Goal: Information Seeking & Learning: Learn about a topic

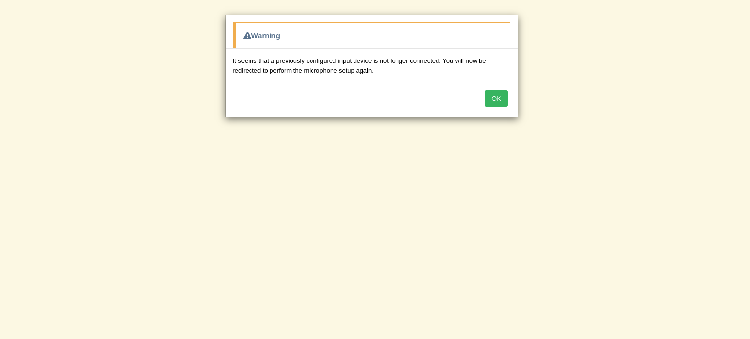
click at [500, 99] on button "OK" at bounding box center [496, 98] width 22 height 17
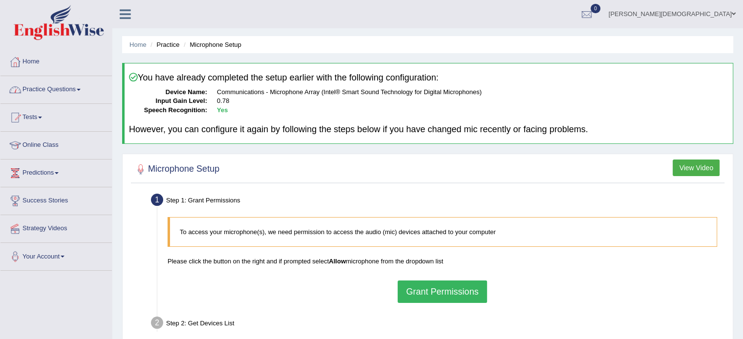
click at [81, 89] on span at bounding box center [79, 90] width 4 height 2
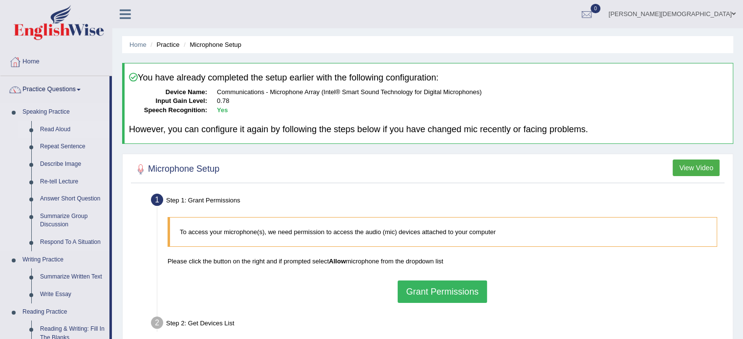
click at [64, 130] on link "Read Aloud" at bounding box center [73, 130] width 74 height 18
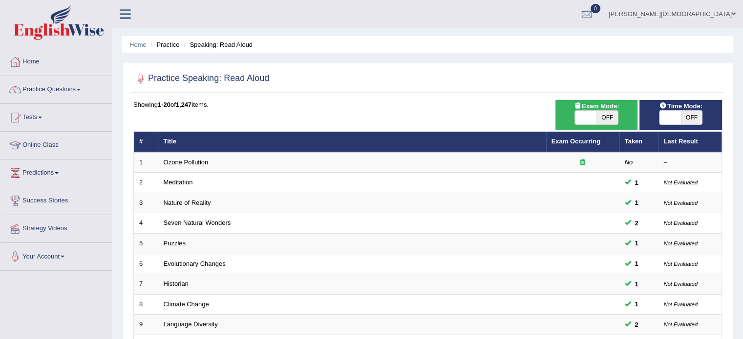
click at [663, 117] on span at bounding box center [669, 118] width 21 height 14
checkbox input "true"
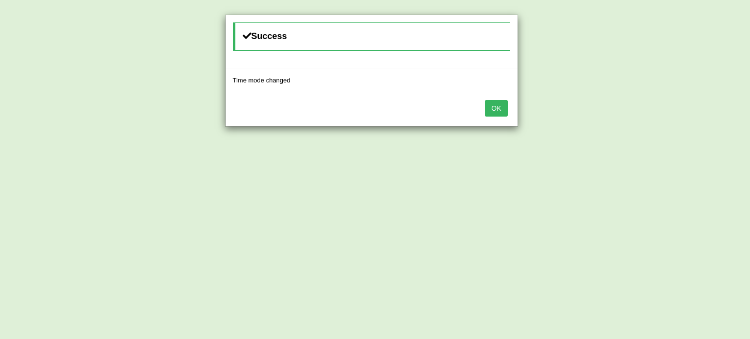
click at [494, 108] on button "OK" at bounding box center [496, 108] width 22 height 17
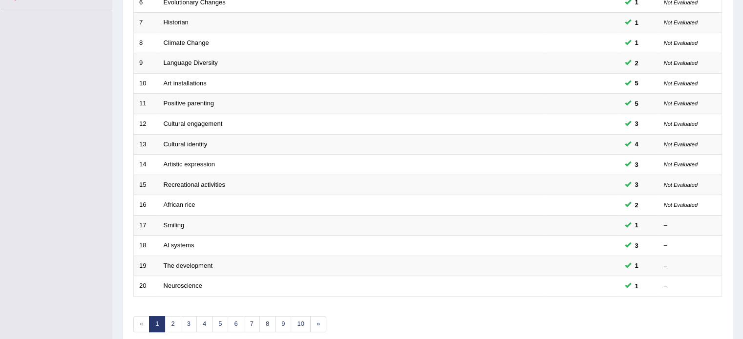
scroll to position [264, 0]
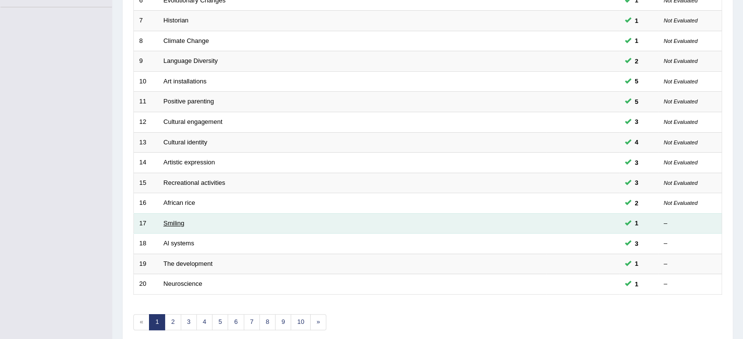
click at [180, 221] on link "Smiling" at bounding box center [174, 223] width 21 height 7
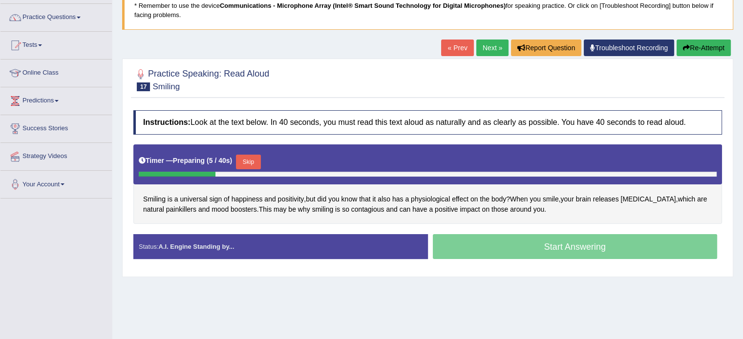
scroll to position [78, 0]
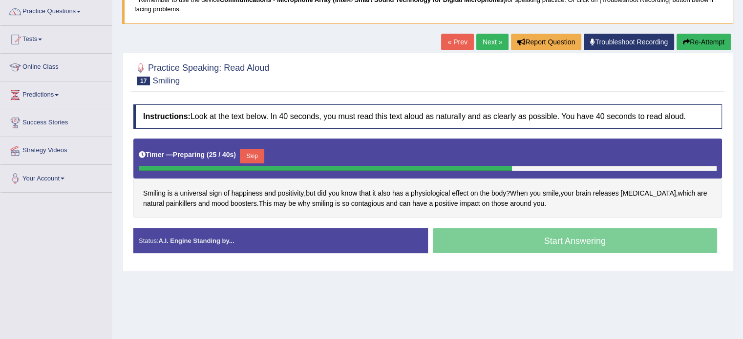
click at [250, 156] on button "Skip" at bounding box center [252, 156] width 24 height 15
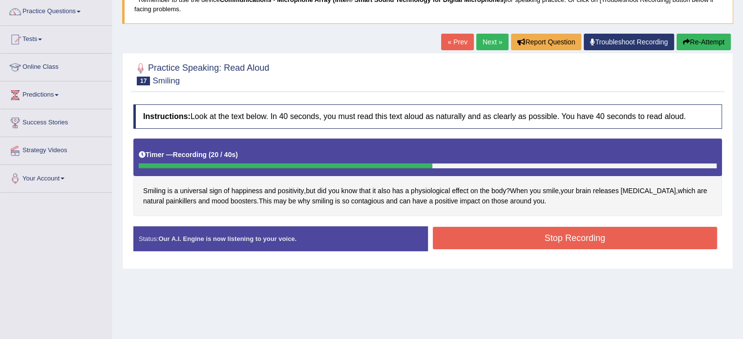
click at [503, 232] on button "Stop Recording" at bounding box center [575, 238] width 285 height 22
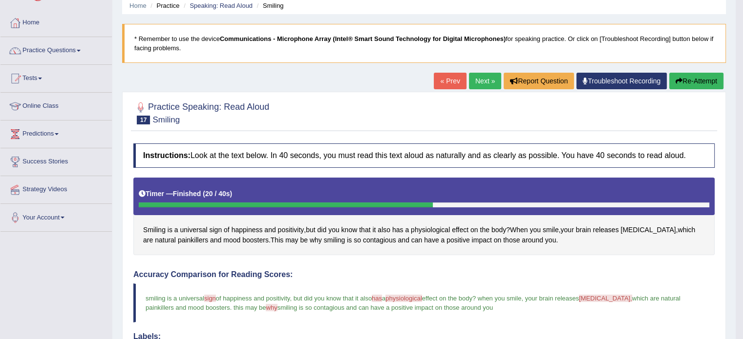
scroll to position [37, 0]
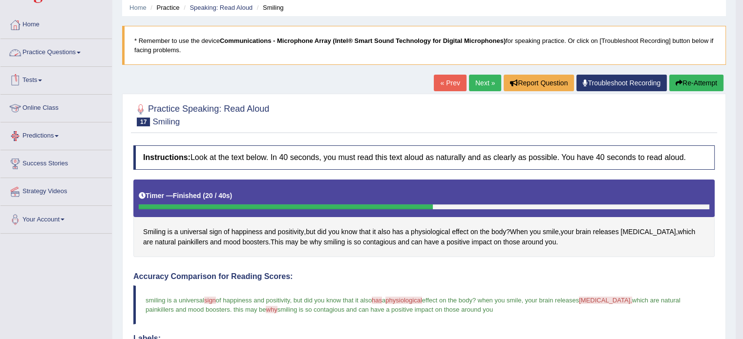
click at [80, 52] on span at bounding box center [79, 53] width 4 height 2
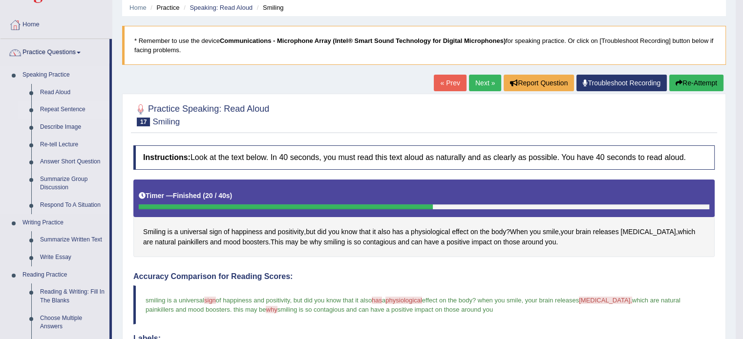
click at [74, 109] on link "Repeat Sentence" at bounding box center [73, 110] width 74 height 18
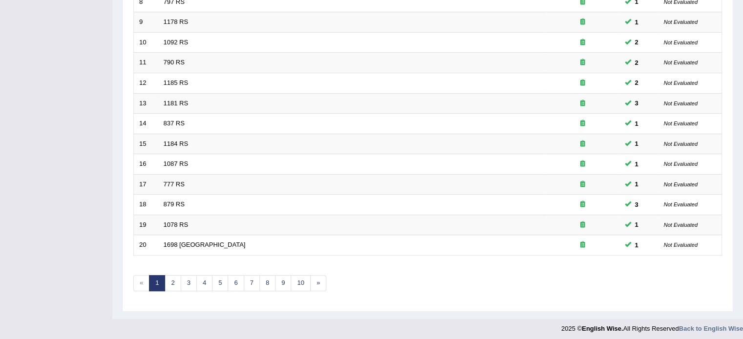
scroll to position [304, 0]
click at [235, 277] on link "6" at bounding box center [236, 282] width 16 height 16
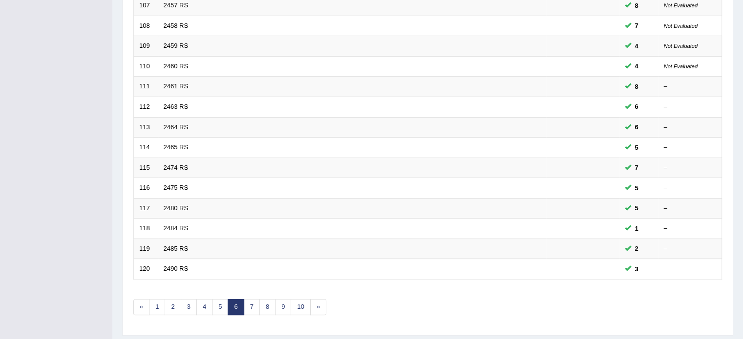
scroll to position [278, 0]
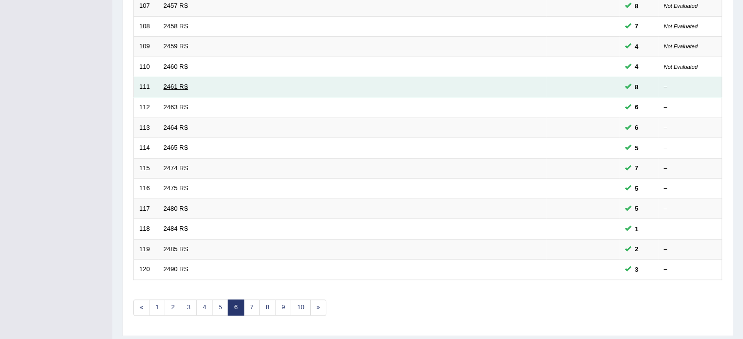
click at [184, 85] on link "2461 RS" at bounding box center [176, 86] width 25 height 7
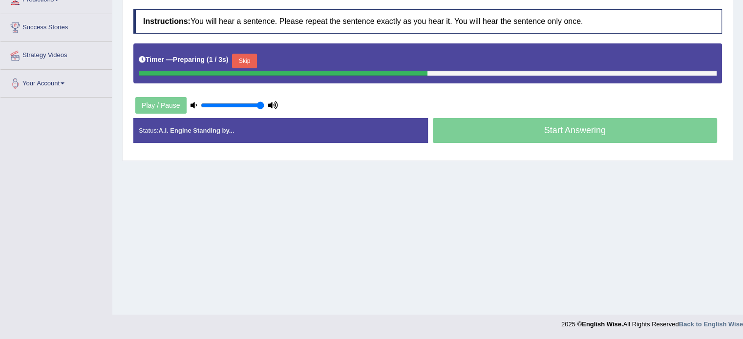
scroll to position [173, 0]
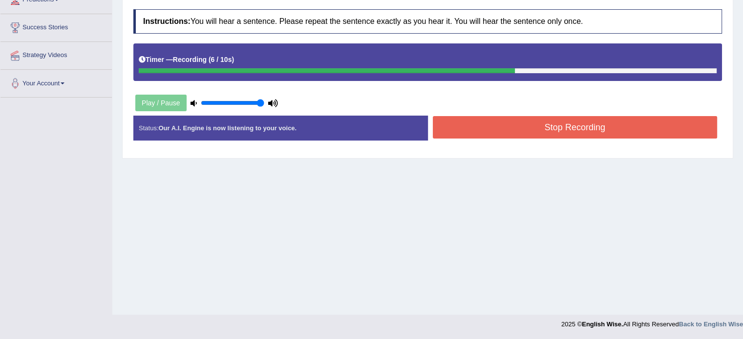
click at [553, 131] on button "Stop Recording" at bounding box center [575, 127] width 285 height 22
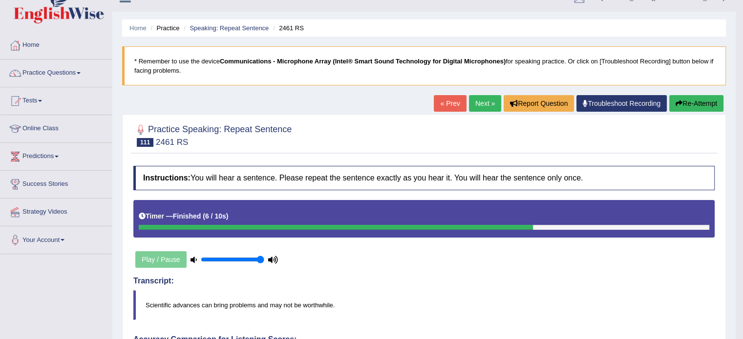
scroll to position [0, 0]
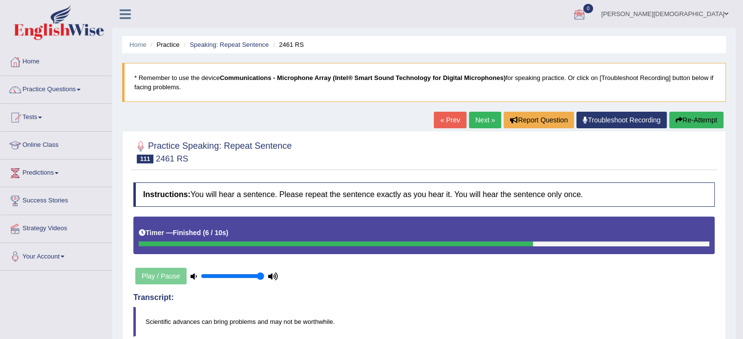
click at [632, 119] on link "Troubleshoot Recording" at bounding box center [621, 120] width 90 height 17
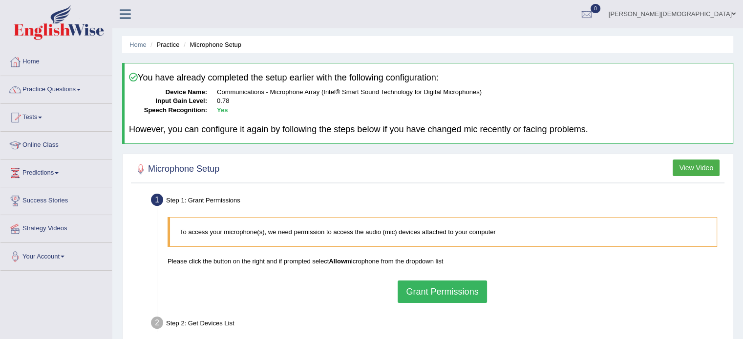
click at [458, 291] on button "Grant Permissions" at bounding box center [442, 292] width 89 height 22
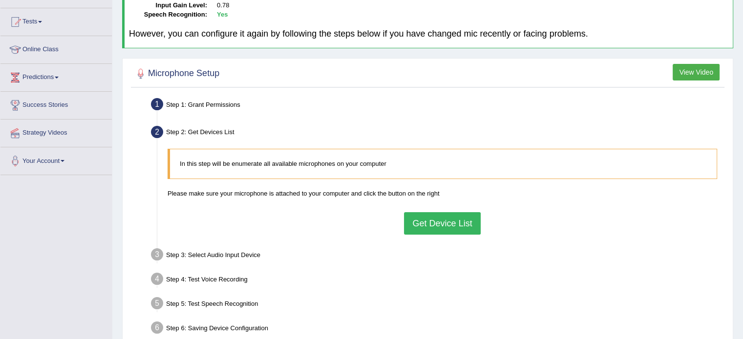
scroll to position [96, 0]
click at [456, 224] on button "Get Device List" at bounding box center [442, 223] width 76 height 22
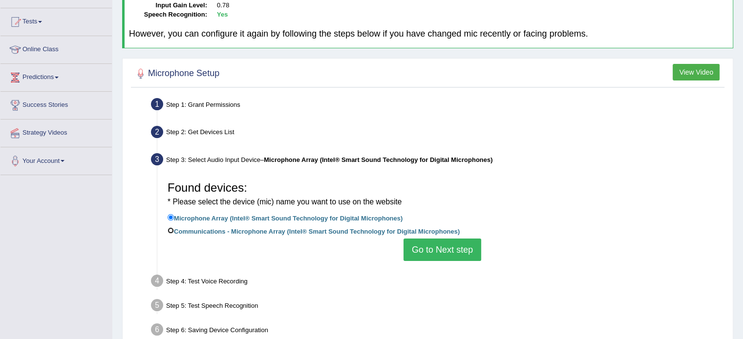
click at [171, 229] on input "Communications - Microphone Array (Intel® Smart Sound Technology for Digital Mi…" at bounding box center [171, 231] width 6 height 6
radio input "true"
click at [441, 251] on button "Go to Next step" at bounding box center [442, 250] width 78 height 22
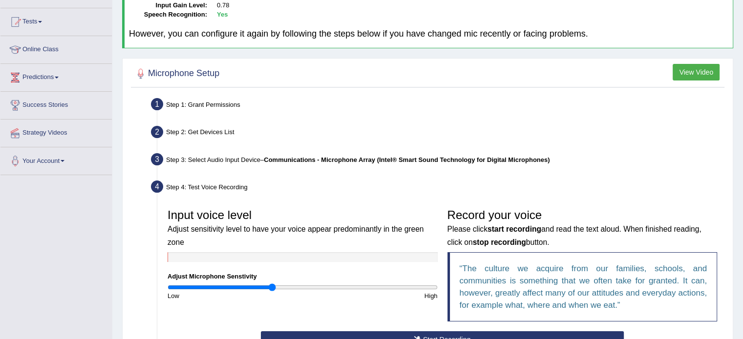
scroll to position [261, 0]
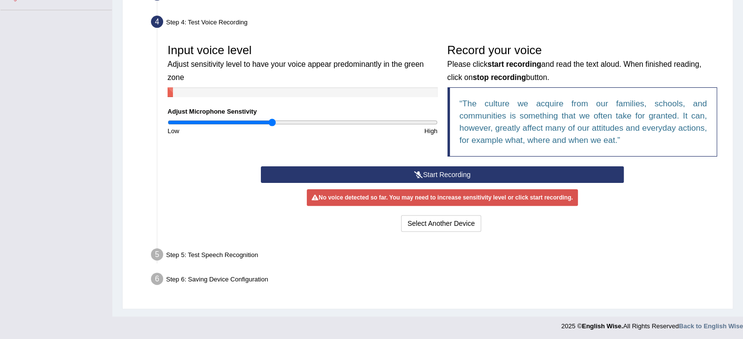
click at [440, 171] on button "Start Recording" at bounding box center [442, 175] width 363 height 17
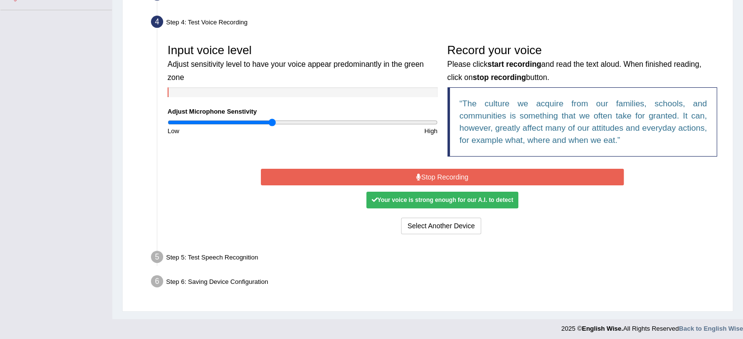
click at [440, 180] on button "Stop Recording" at bounding box center [442, 177] width 363 height 17
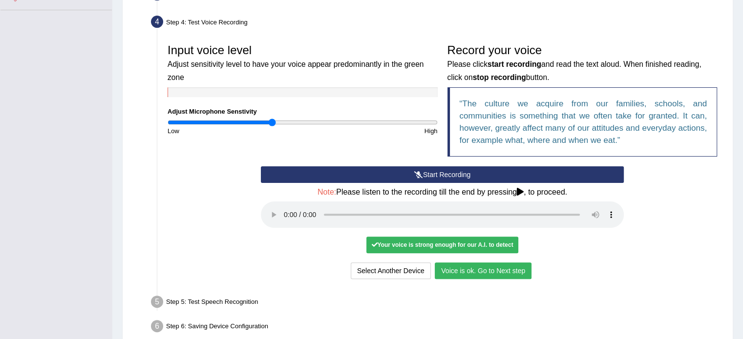
click at [494, 276] on button "Voice is ok. Go to Next step" at bounding box center [483, 271] width 97 height 17
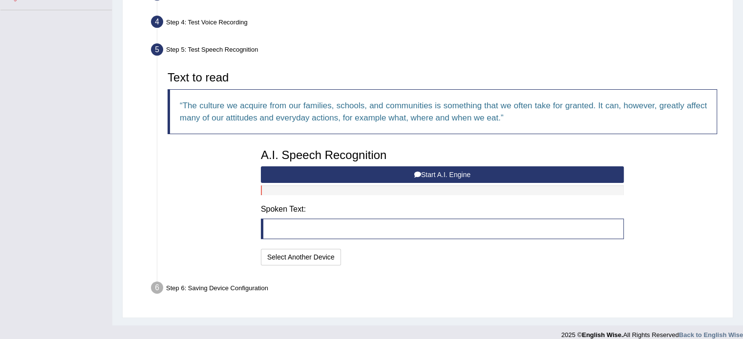
click at [457, 171] on button "Start A.I. Engine" at bounding box center [442, 175] width 363 height 17
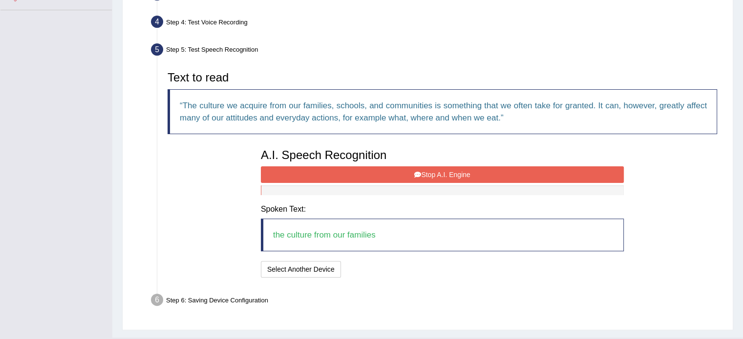
click at [444, 175] on button "Stop A.I. Engine" at bounding box center [442, 175] width 363 height 17
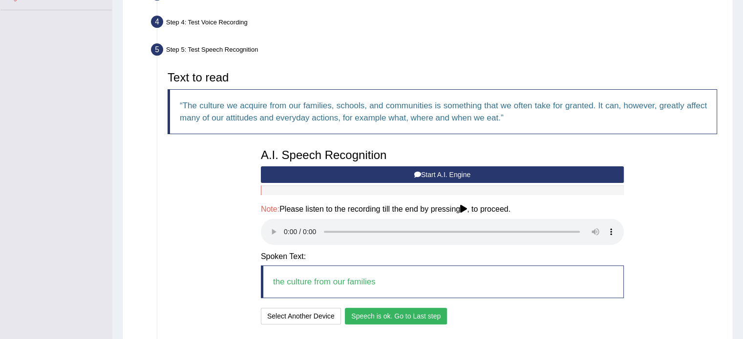
click at [397, 315] on button "Speech is ok. Go to Last step" at bounding box center [396, 316] width 102 height 17
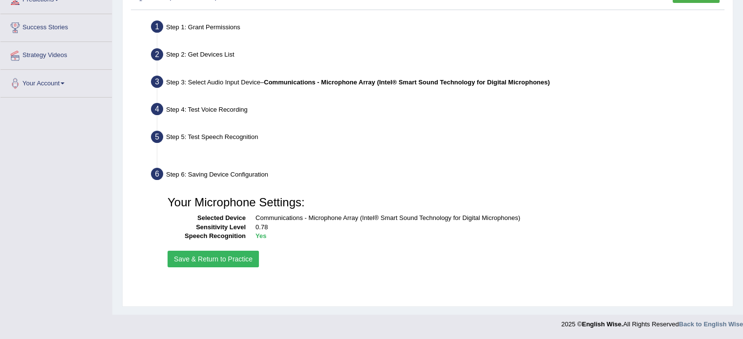
scroll to position [173, 0]
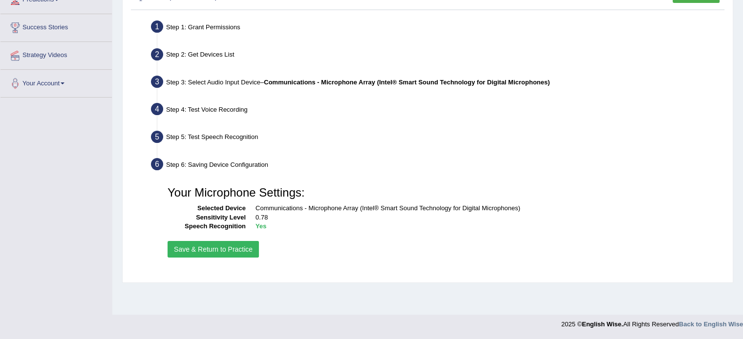
click at [247, 250] on button "Save & Return to Practice" at bounding box center [213, 249] width 91 height 17
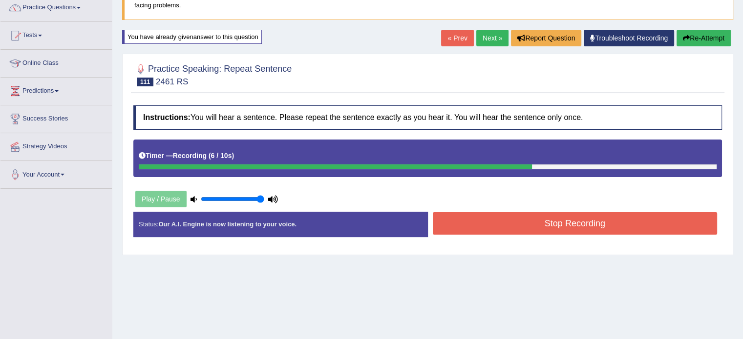
click at [524, 221] on button "Stop Recording" at bounding box center [575, 223] width 285 height 22
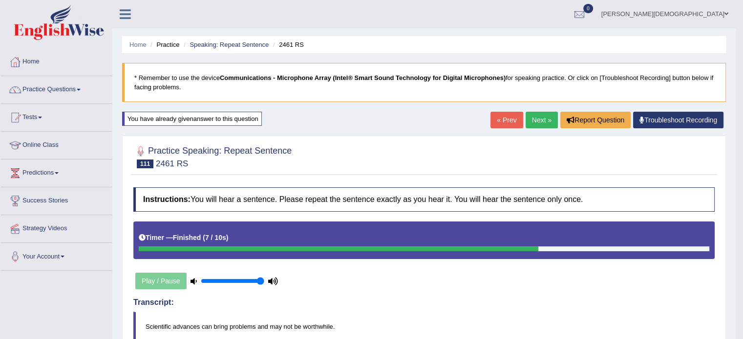
click at [541, 118] on link "Next »" at bounding box center [542, 120] width 32 height 17
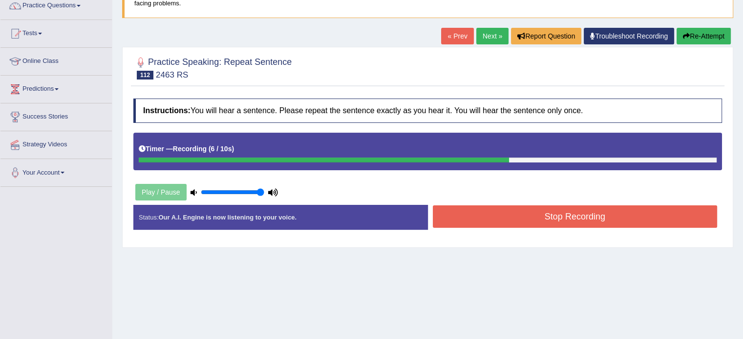
click at [556, 222] on button "Stop Recording" at bounding box center [575, 217] width 285 height 22
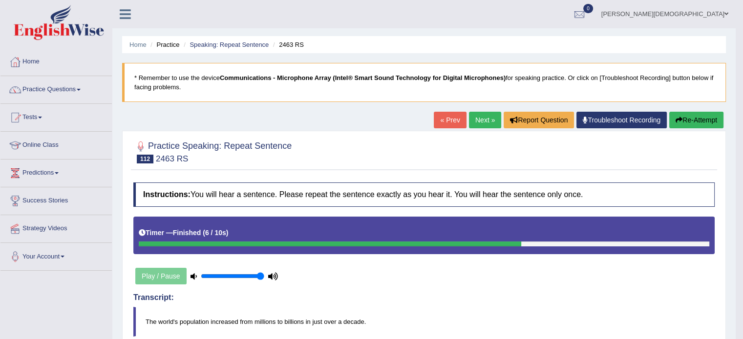
click at [483, 121] on link "Next »" at bounding box center [485, 120] width 32 height 17
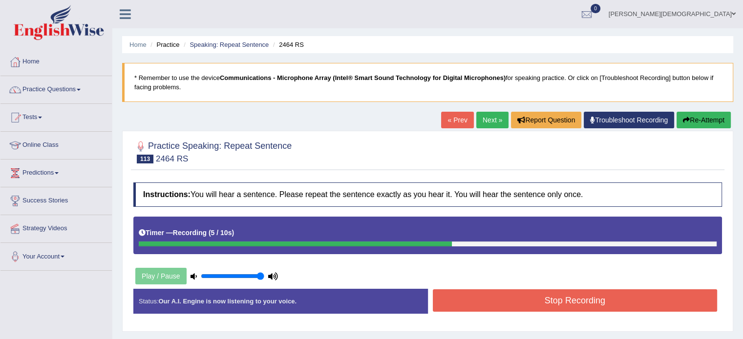
click at [620, 303] on button "Stop Recording" at bounding box center [575, 301] width 285 height 22
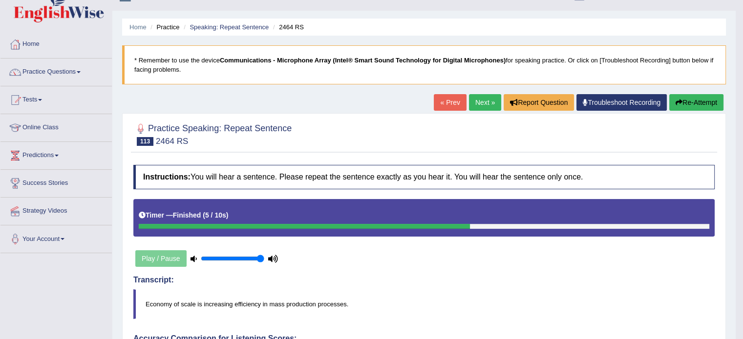
scroll to position [10, 0]
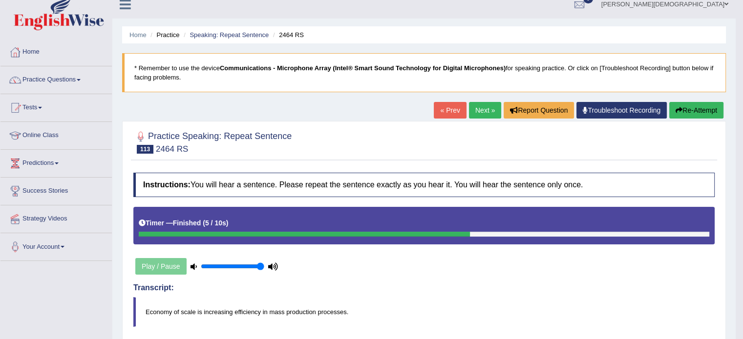
click at [688, 113] on button "Re-Attempt" at bounding box center [696, 110] width 54 height 17
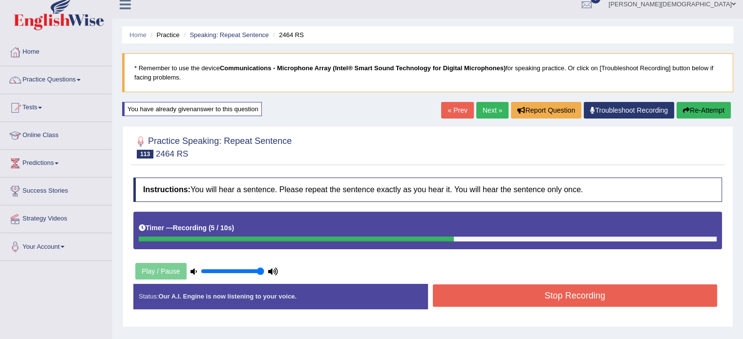
click at [628, 300] on button "Stop Recording" at bounding box center [575, 296] width 285 height 22
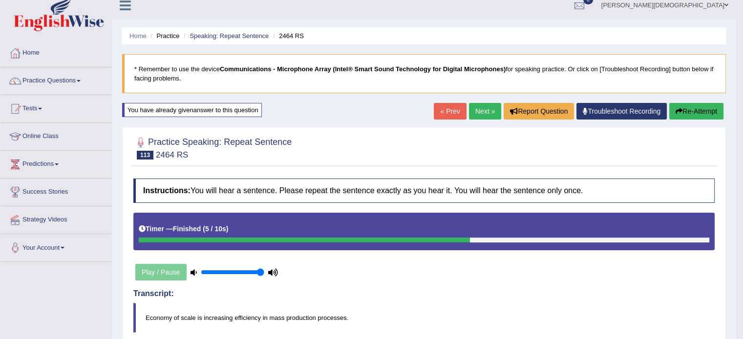
scroll to position [7, 0]
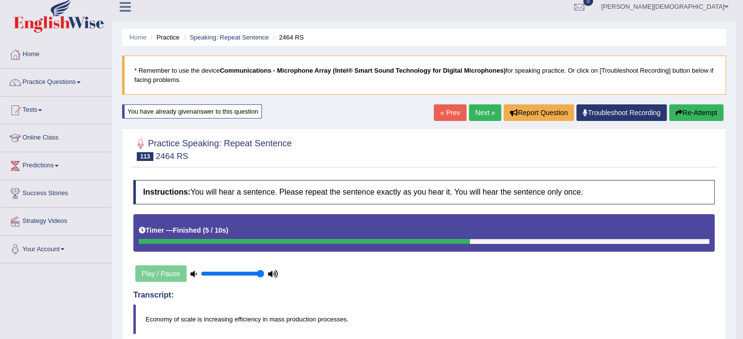
click at [479, 117] on link "Next »" at bounding box center [485, 113] width 32 height 17
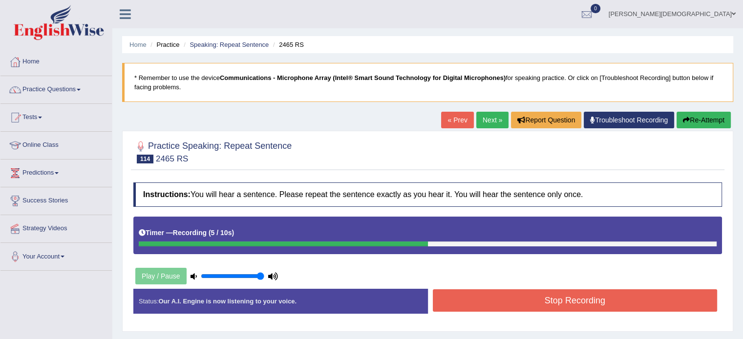
click at [545, 305] on button "Stop Recording" at bounding box center [575, 301] width 285 height 22
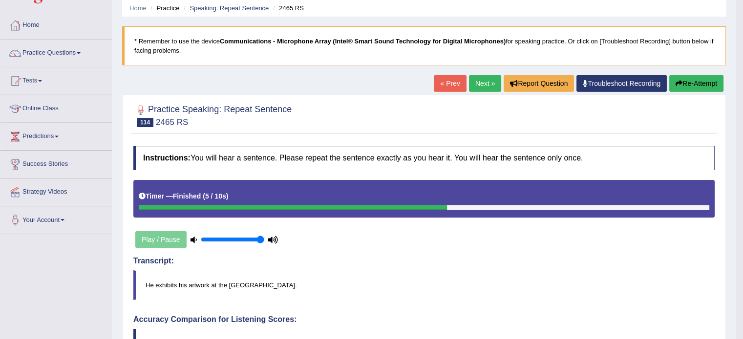
scroll to position [35, 0]
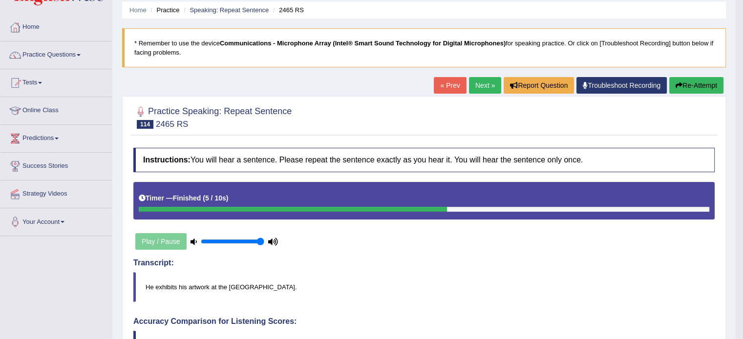
click at [690, 84] on button "Re-Attempt" at bounding box center [696, 85] width 54 height 17
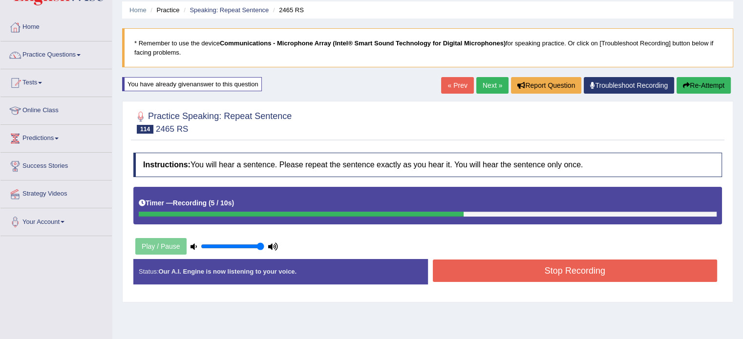
click at [629, 268] on button "Stop Recording" at bounding box center [575, 271] width 285 height 22
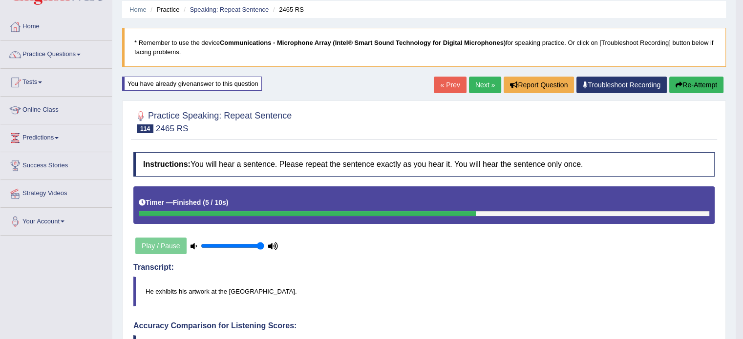
scroll to position [30, 0]
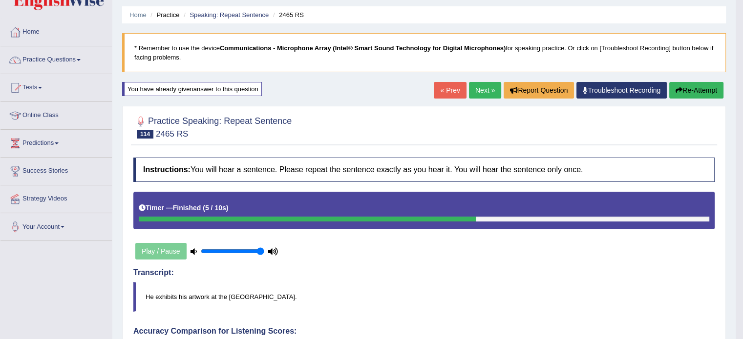
click at [480, 87] on link "Next »" at bounding box center [485, 90] width 32 height 17
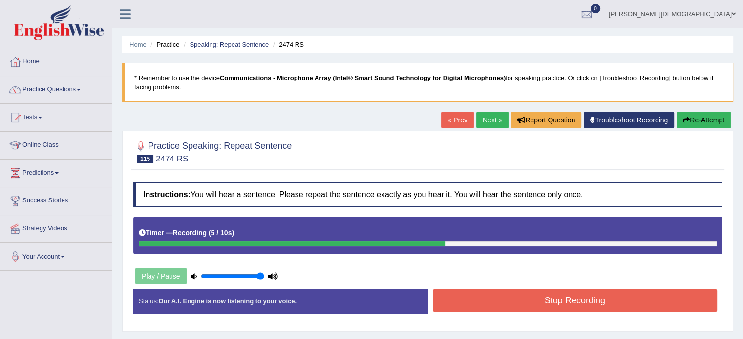
click at [590, 306] on button "Stop Recording" at bounding box center [575, 301] width 285 height 22
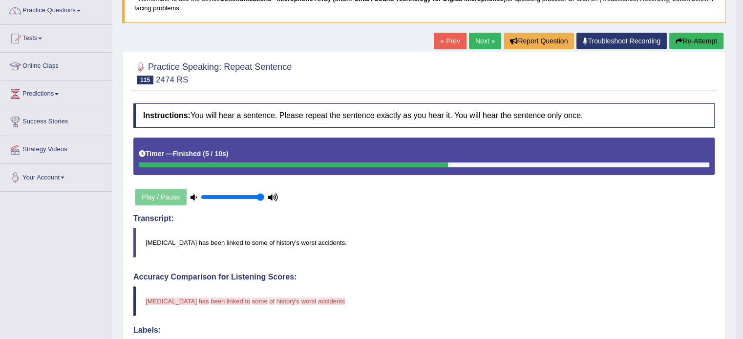
scroll to position [75, 0]
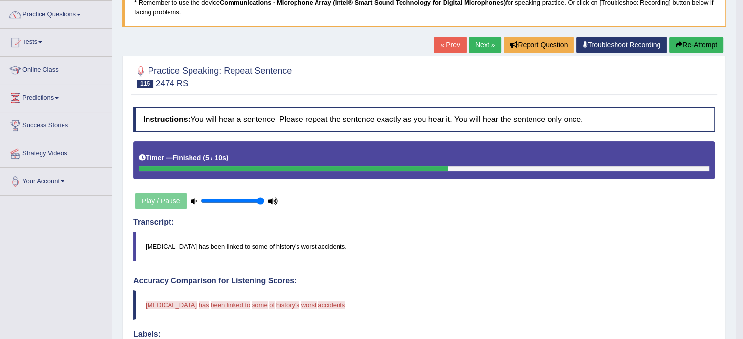
click at [698, 46] on button "Re-Attempt" at bounding box center [696, 45] width 54 height 17
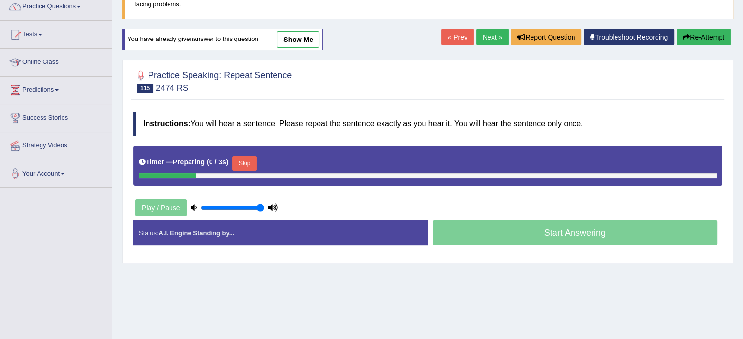
scroll to position [83, 0]
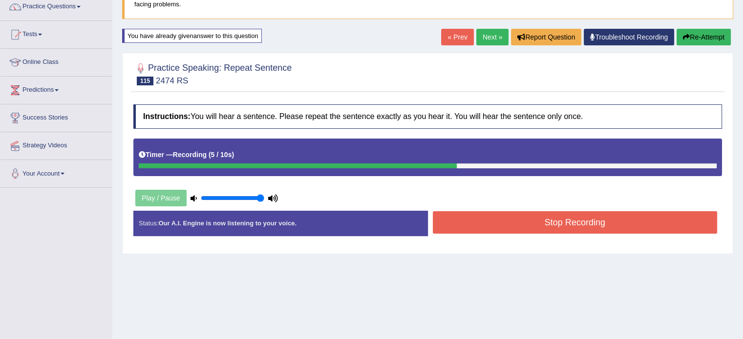
click at [623, 222] on button "Stop Recording" at bounding box center [575, 222] width 285 height 22
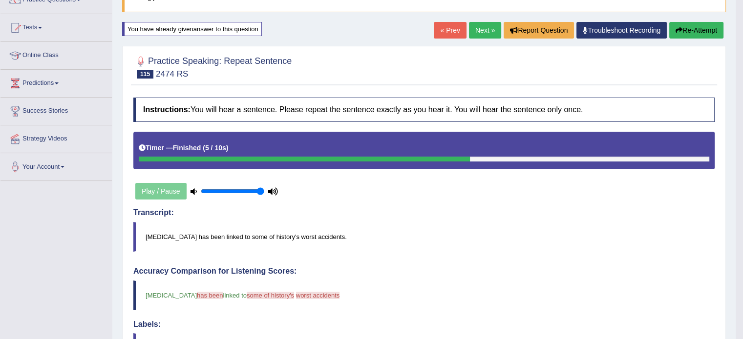
scroll to position [0, 0]
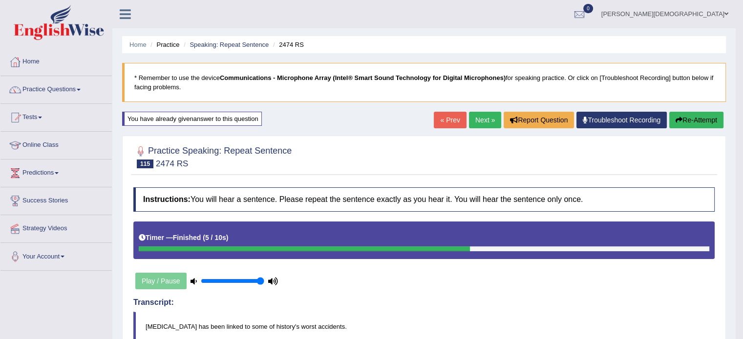
click at [476, 123] on link "Next »" at bounding box center [485, 120] width 32 height 17
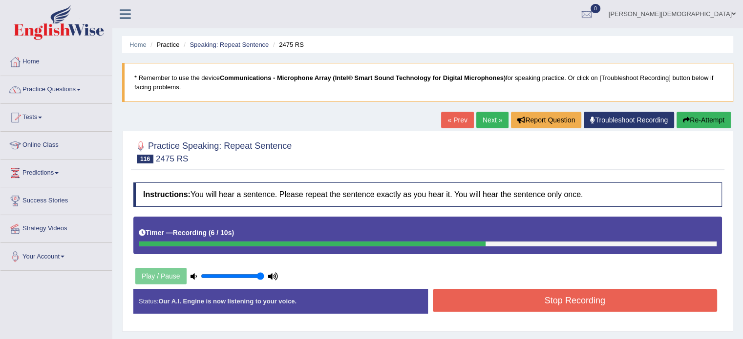
click at [605, 306] on button "Stop Recording" at bounding box center [575, 301] width 285 height 22
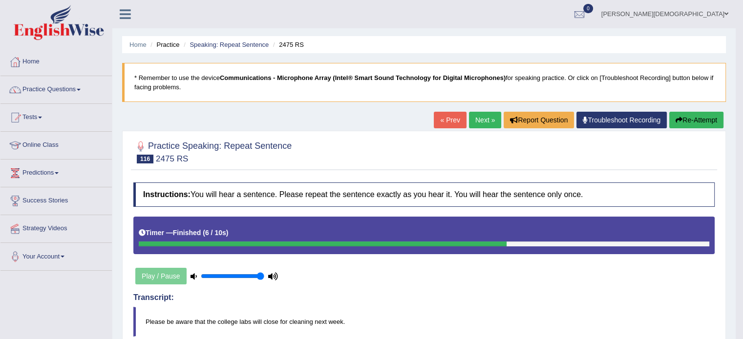
click at [81, 89] on span at bounding box center [79, 90] width 4 height 2
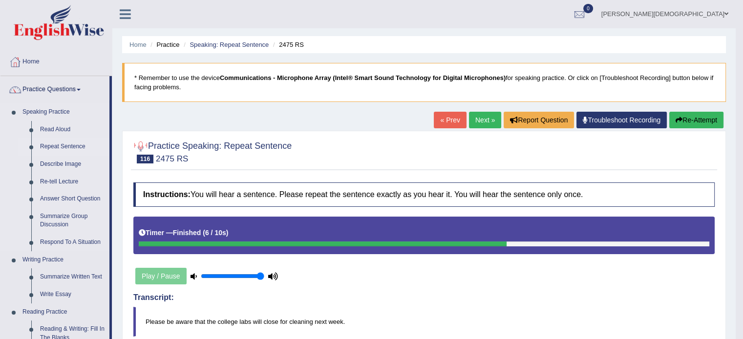
click at [78, 144] on link "Repeat Sentence" at bounding box center [73, 147] width 74 height 18
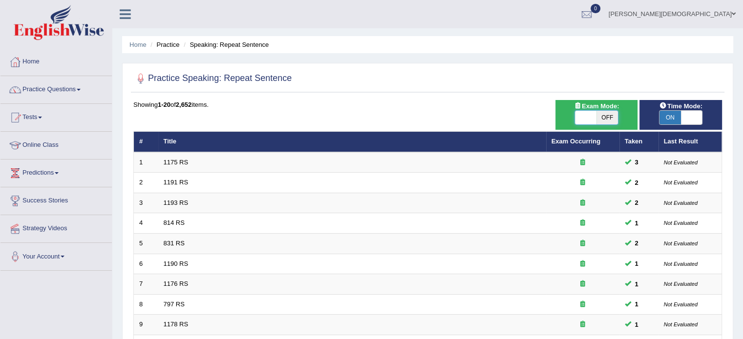
click at [577, 116] on span at bounding box center [585, 118] width 21 height 14
checkbox input "true"
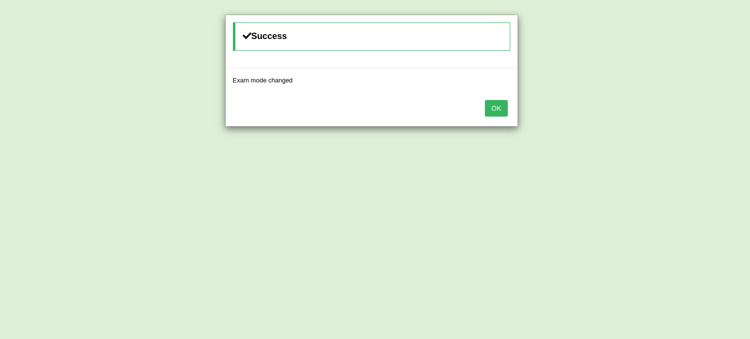
click at [499, 105] on button "OK" at bounding box center [496, 108] width 22 height 17
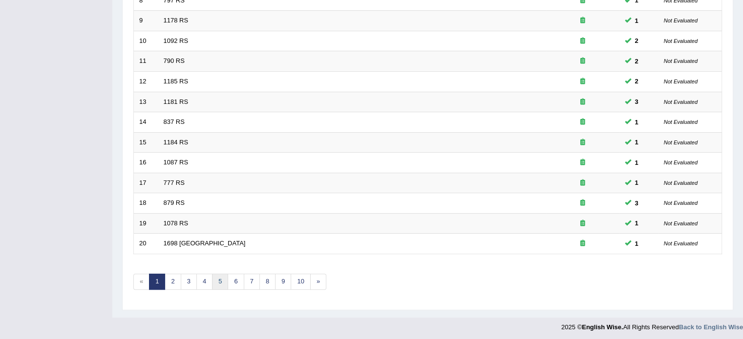
click at [217, 277] on link "5" at bounding box center [220, 282] width 16 height 16
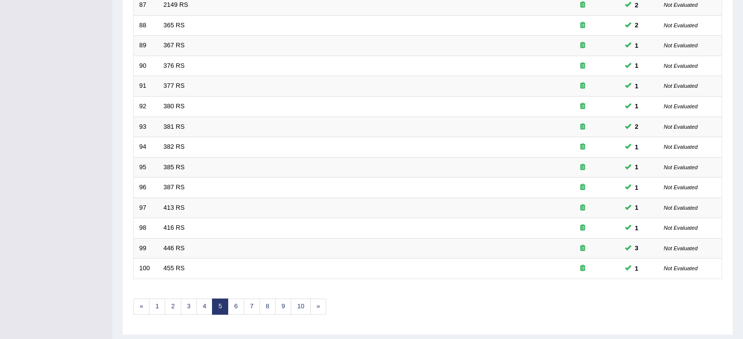
scroll to position [289, 0]
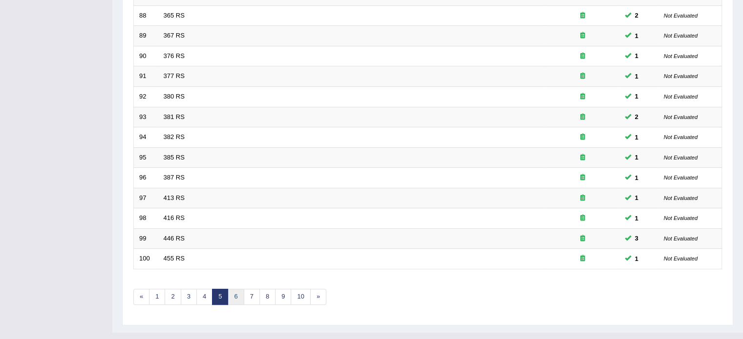
click at [240, 294] on link "6" at bounding box center [236, 297] width 16 height 16
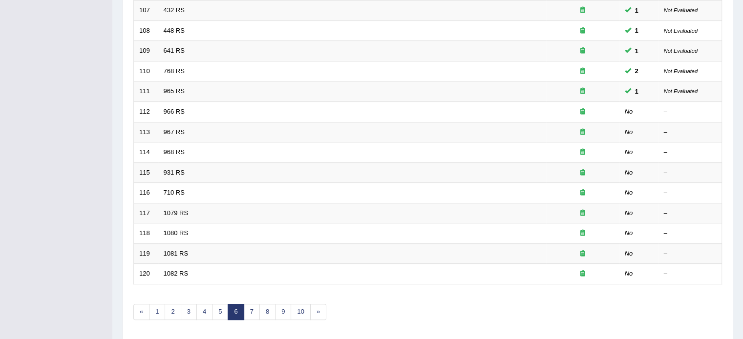
scroll to position [267, 0]
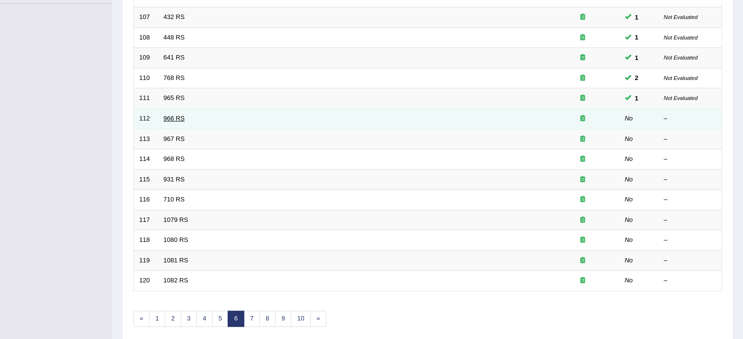
click at [170, 115] on link "966 RS" at bounding box center [174, 118] width 21 height 7
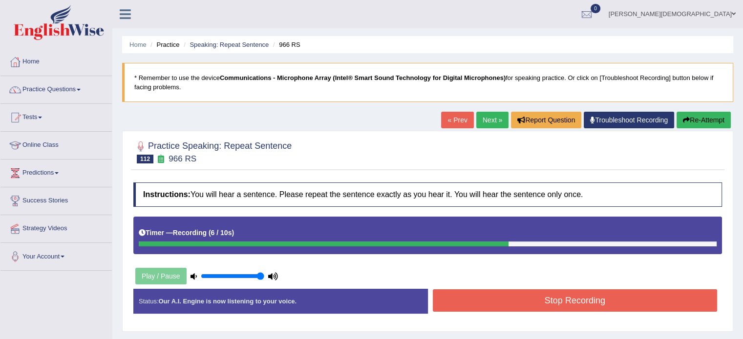
click at [570, 298] on button "Stop Recording" at bounding box center [575, 301] width 285 height 22
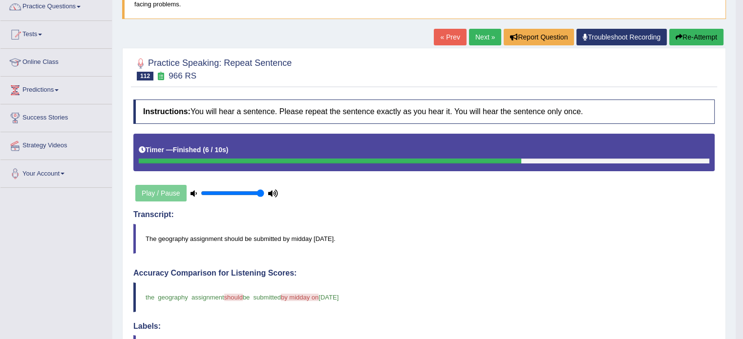
scroll to position [84, 0]
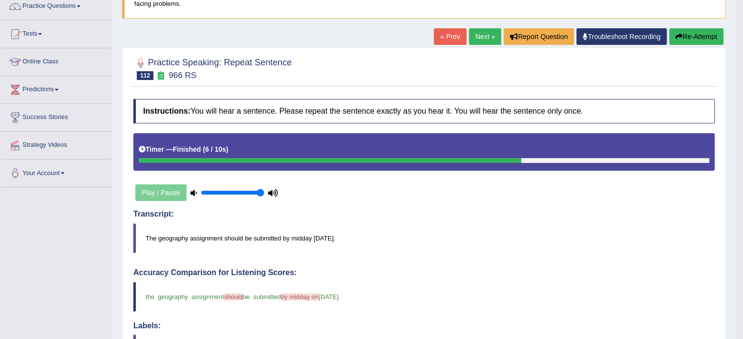
click at [479, 37] on link "Next »" at bounding box center [485, 36] width 32 height 17
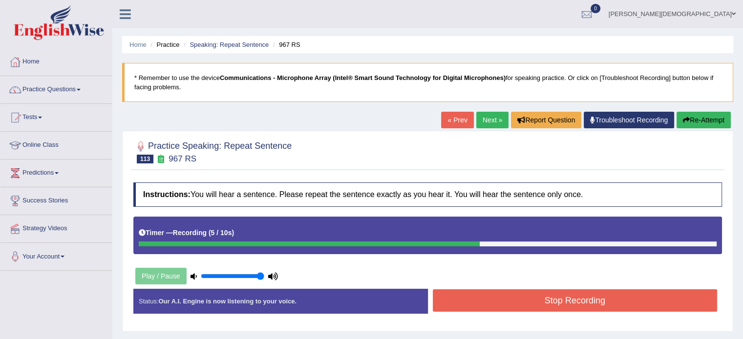
click at [598, 309] on button "Stop Recording" at bounding box center [575, 301] width 285 height 22
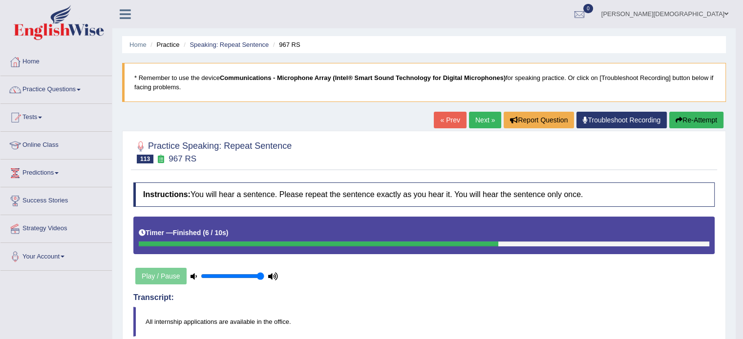
click at [485, 121] on link "Next »" at bounding box center [485, 120] width 32 height 17
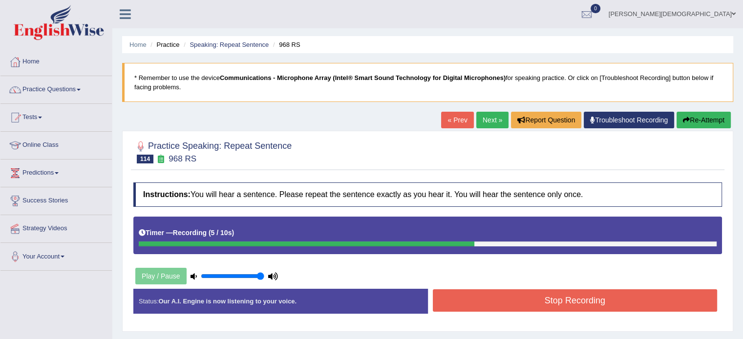
click at [577, 304] on button "Stop Recording" at bounding box center [575, 301] width 285 height 22
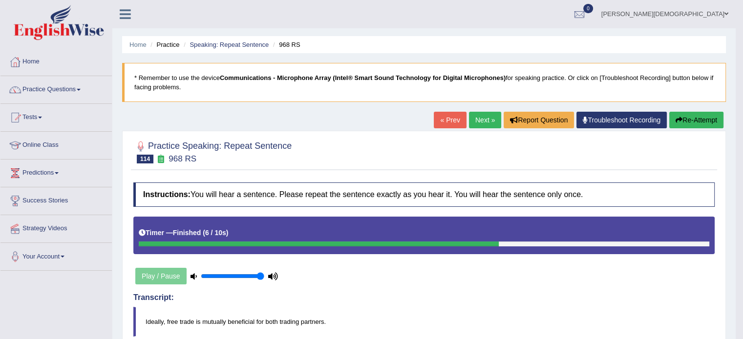
click at [481, 119] on link "Next »" at bounding box center [485, 120] width 32 height 17
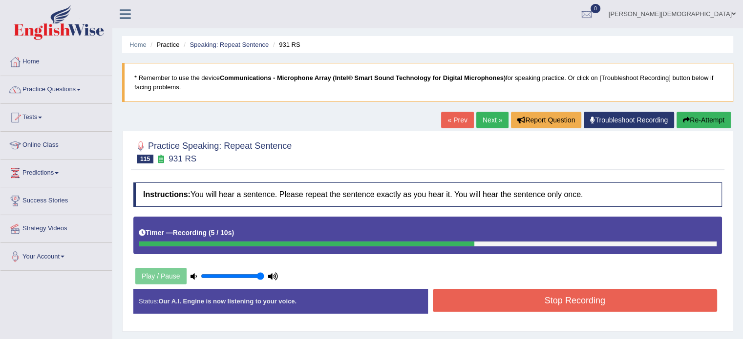
click at [586, 304] on button "Stop Recording" at bounding box center [575, 301] width 285 height 22
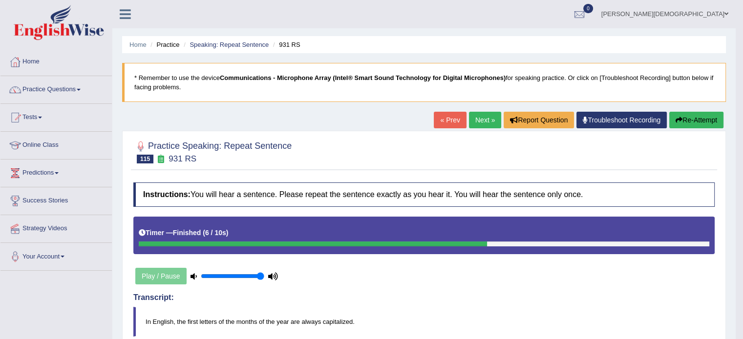
click at [483, 122] on link "Next »" at bounding box center [485, 120] width 32 height 17
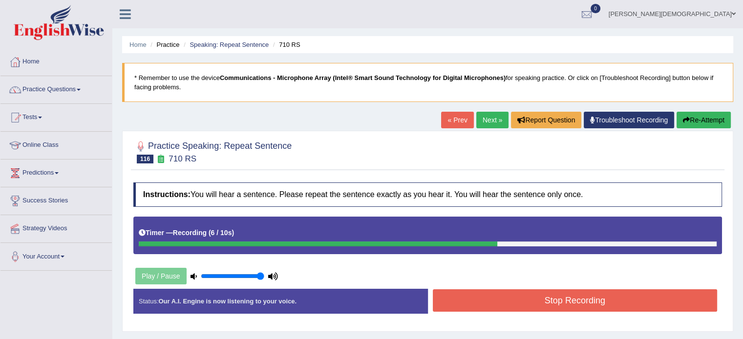
click at [590, 306] on button "Stop Recording" at bounding box center [575, 301] width 285 height 22
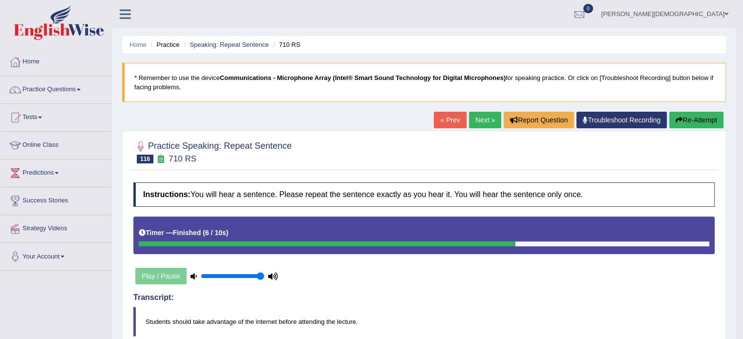
click at [481, 121] on link "Next »" at bounding box center [485, 120] width 32 height 17
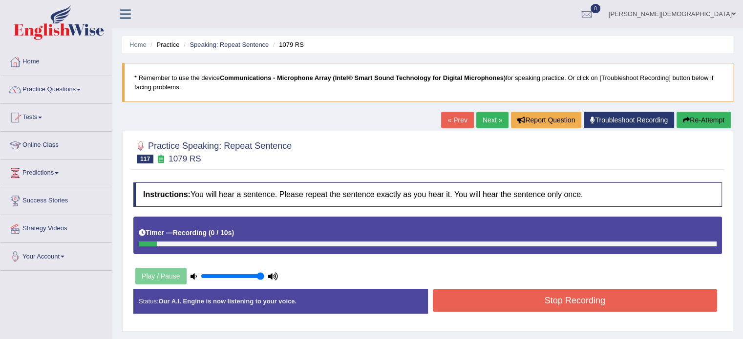
click at [701, 121] on button "Re-Attempt" at bounding box center [703, 120] width 54 height 17
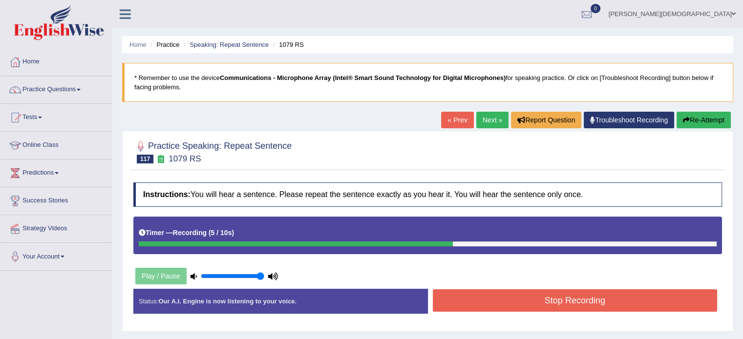
click at [625, 301] on button "Stop Recording" at bounding box center [575, 301] width 285 height 22
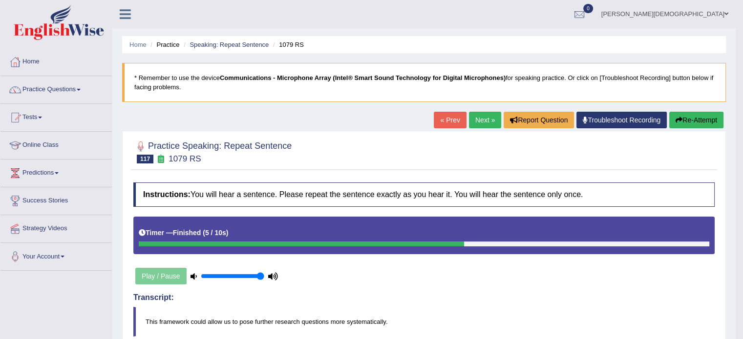
click at [481, 119] on link "Next »" at bounding box center [485, 120] width 32 height 17
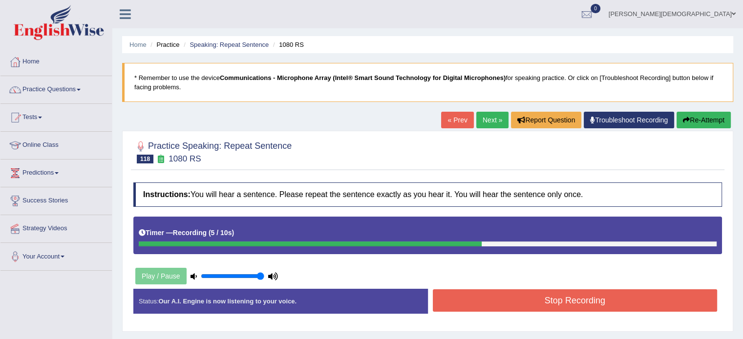
click at [598, 300] on button "Stop Recording" at bounding box center [575, 301] width 285 height 22
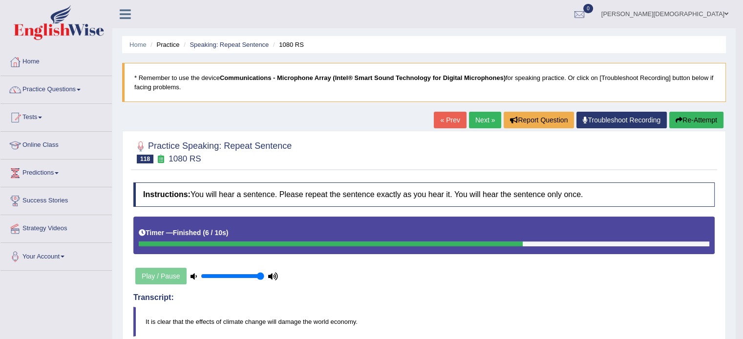
click at [474, 120] on link "Next »" at bounding box center [485, 120] width 32 height 17
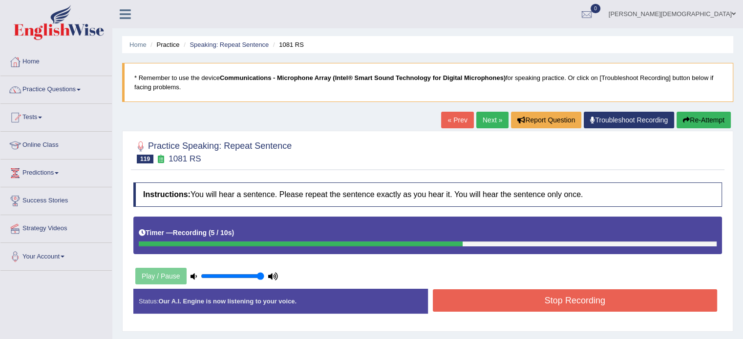
click at [613, 296] on button "Stop Recording" at bounding box center [575, 301] width 285 height 22
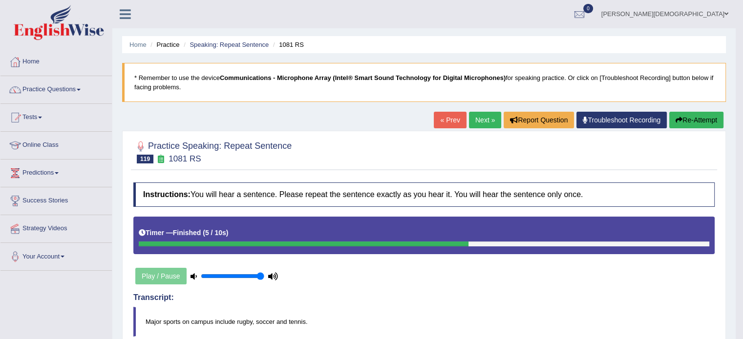
click at [482, 114] on link "Next »" at bounding box center [485, 120] width 32 height 17
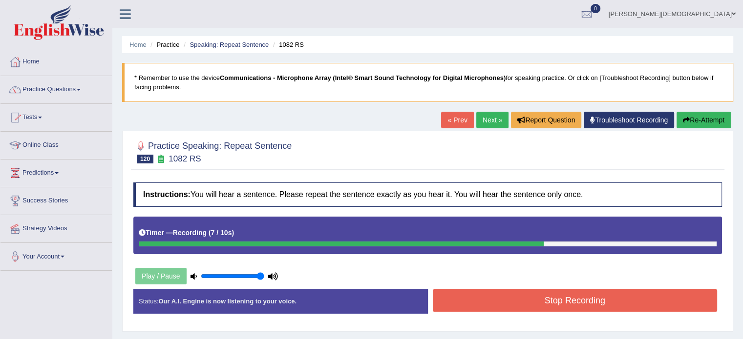
click at [569, 302] on button "Stop Recording" at bounding box center [575, 301] width 285 height 22
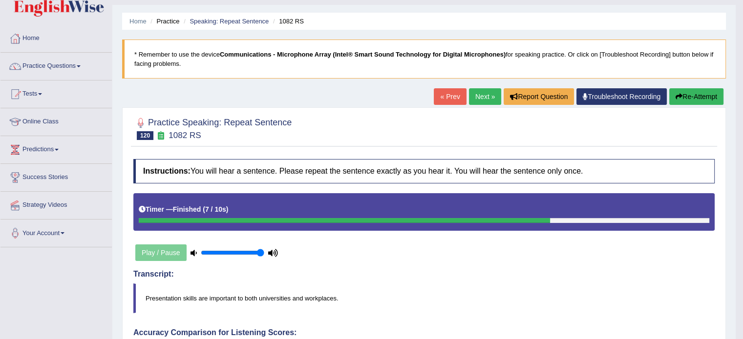
scroll to position [13, 0]
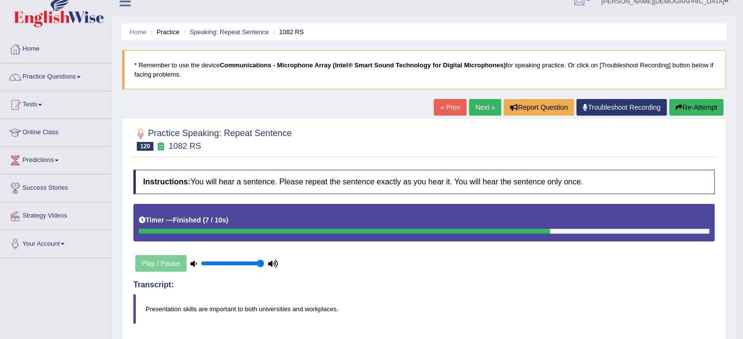
click at [701, 107] on button "Re-Attempt" at bounding box center [696, 107] width 54 height 17
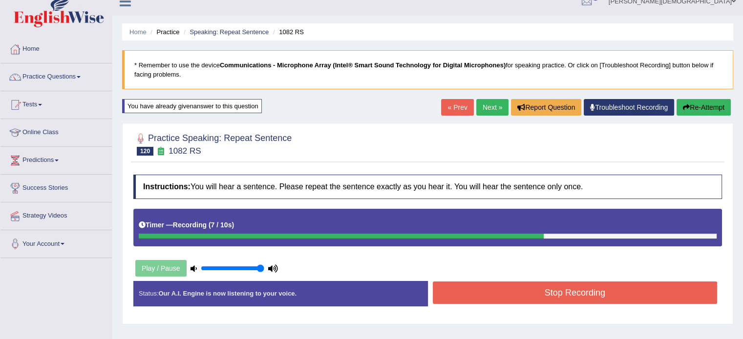
click at [628, 298] on button "Stop Recording" at bounding box center [575, 293] width 285 height 22
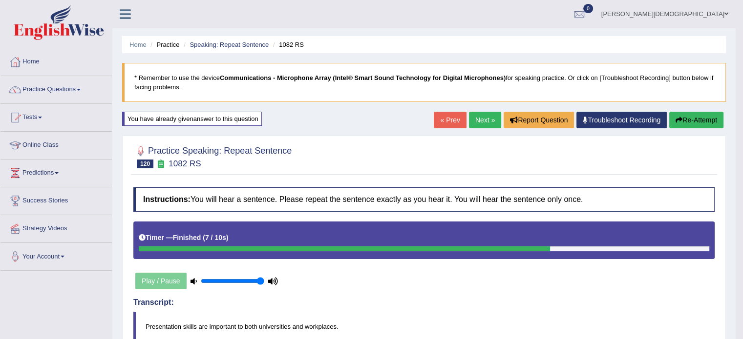
click at [477, 121] on link "Next »" at bounding box center [485, 120] width 32 height 17
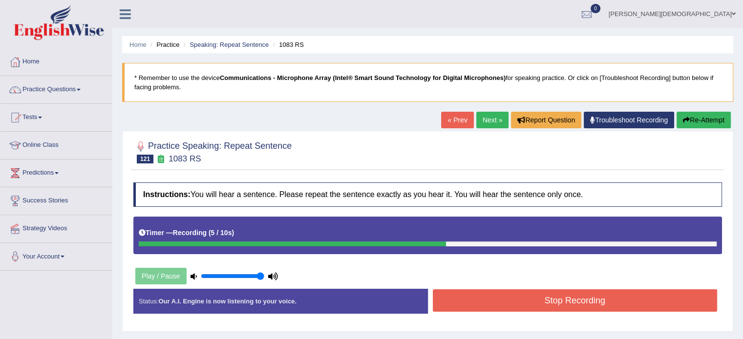
click at [542, 301] on button "Stop Recording" at bounding box center [575, 301] width 285 height 22
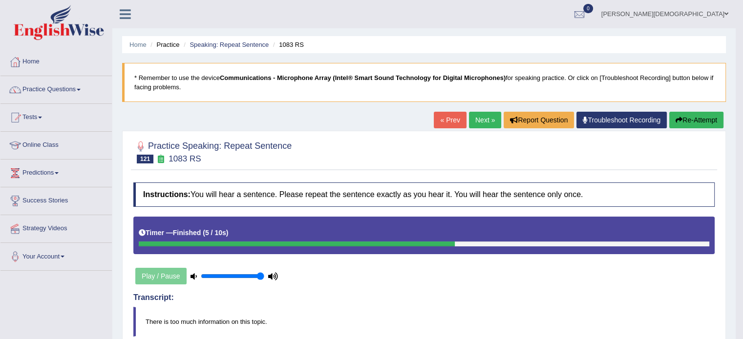
click at [486, 118] on link "Next »" at bounding box center [485, 120] width 32 height 17
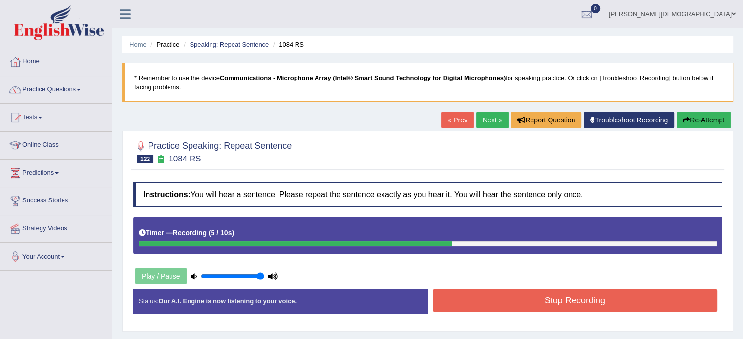
click at [569, 301] on button "Stop Recording" at bounding box center [575, 301] width 285 height 22
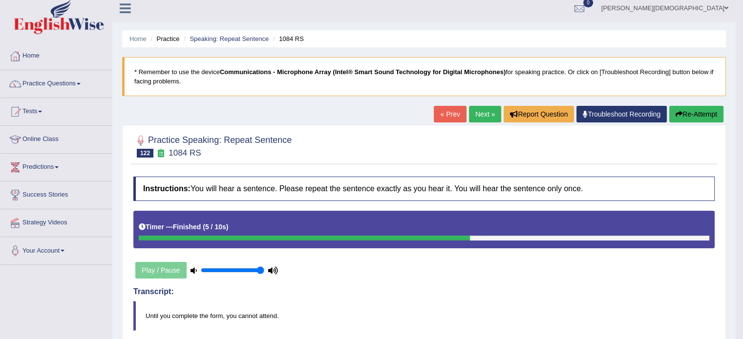
scroll to position [2, 0]
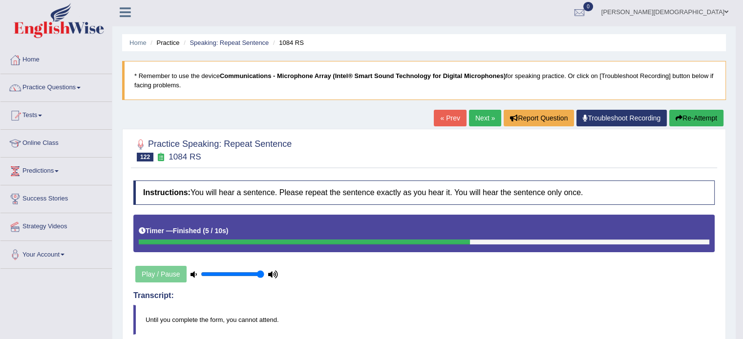
click at [483, 118] on link "Next »" at bounding box center [485, 118] width 32 height 17
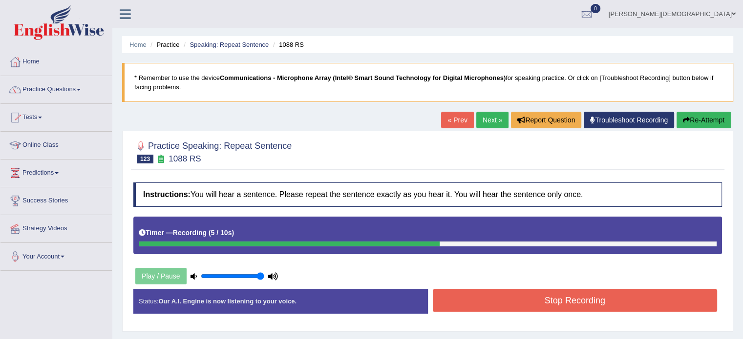
click at [576, 300] on button "Stop Recording" at bounding box center [575, 301] width 285 height 22
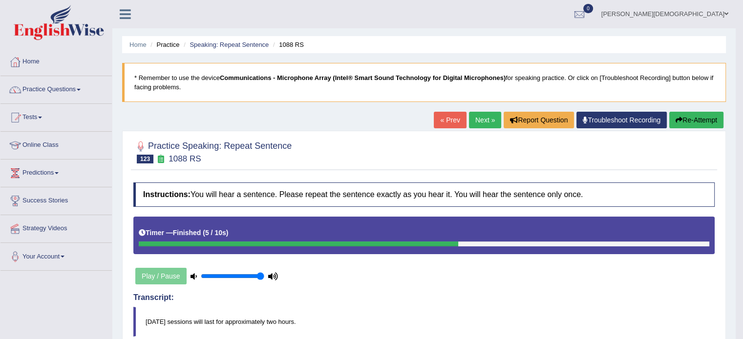
click at [485, 121] on link "Next »" at bounding box center [485, 120] width 32 height 17
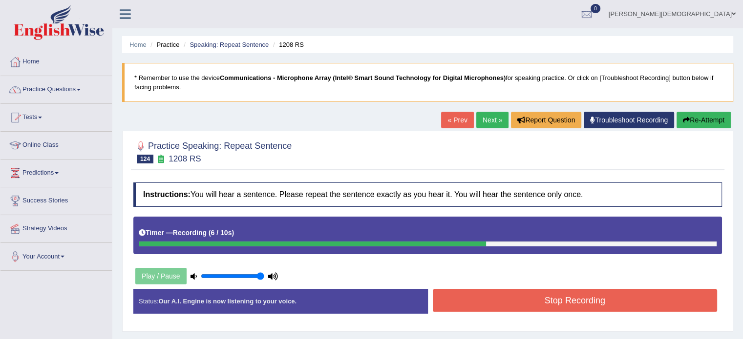
click at [615, 303] on button "Stop Recording" at bounding box center [575, 301] width 285 height 22
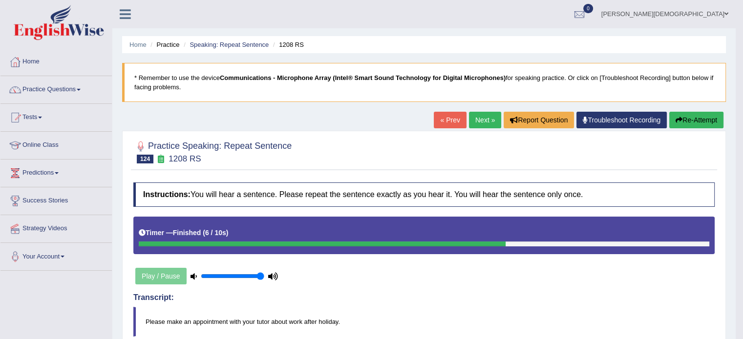
click at [482, 121] on link "Next »" at bounding box center [485, 120] width 32 height 17
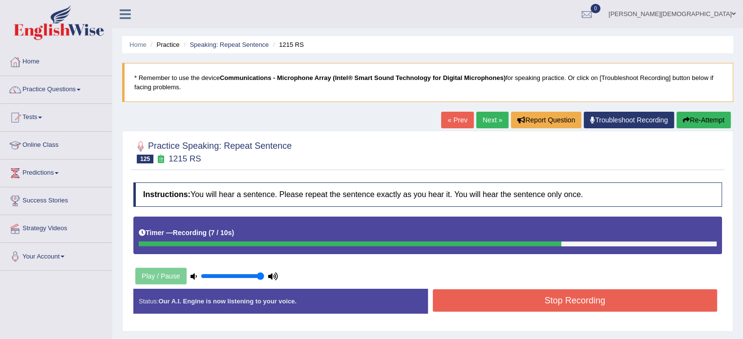
click at [571, 300] on button "Stop Recording" at bounding box center [575, 301] width 285 height 22
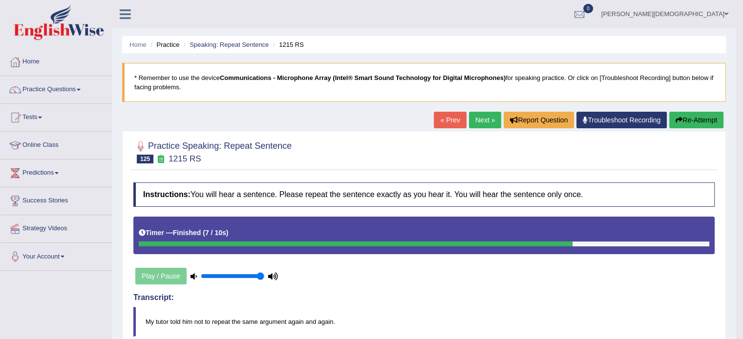
click at [485, 122] on link "Next »" at bounding box center [485, 120] width 32 height 17
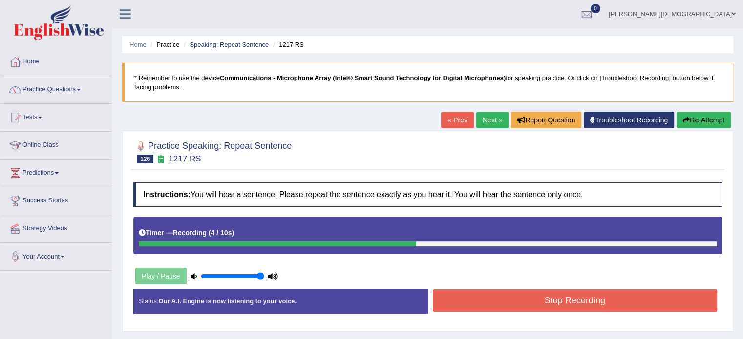
click at [563, 299] on button "Stop Recording" at bounding box center [575, 301] width 285 height 22
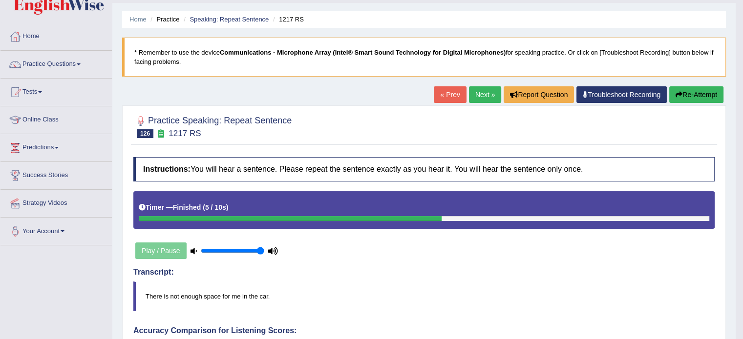
scroll to position [4, 0]
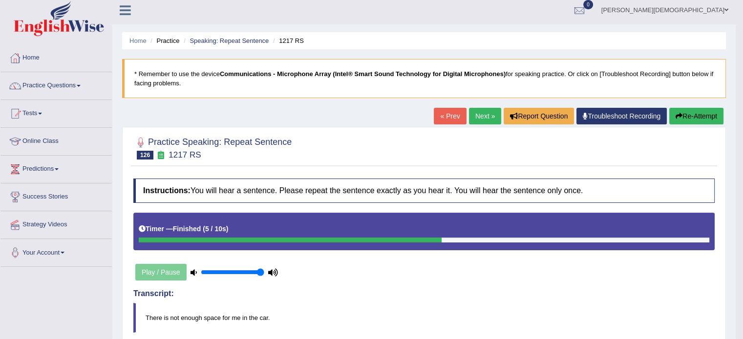
click at [480, 115] on link "Next »" at bounding box center [485, 116] width 32 height 17
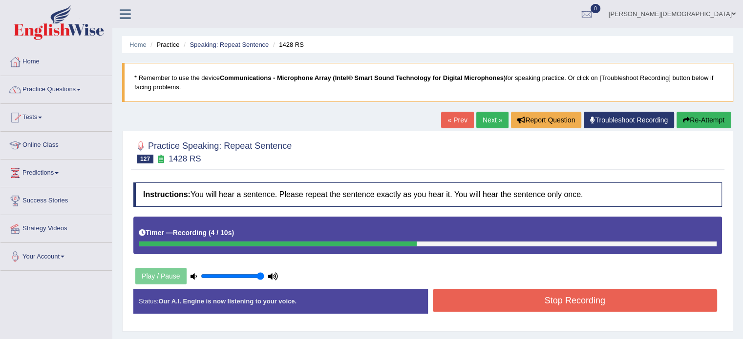
click at [578, 302] on button "Stop Recording" at bounding box center [575, 301] width 285 height 22
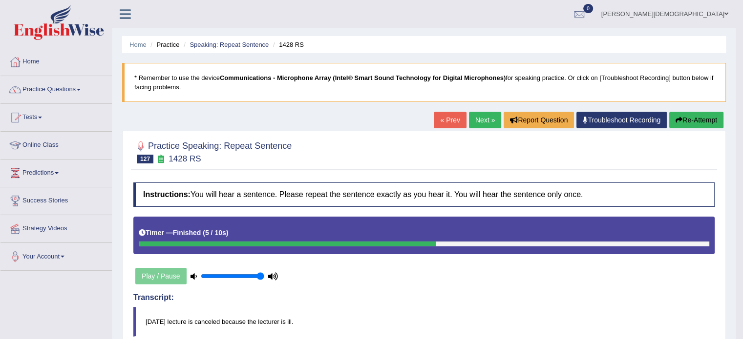
click at [707, 121] on button "Re-Attempt" at bounding box center [696, 120] width 54 height 17
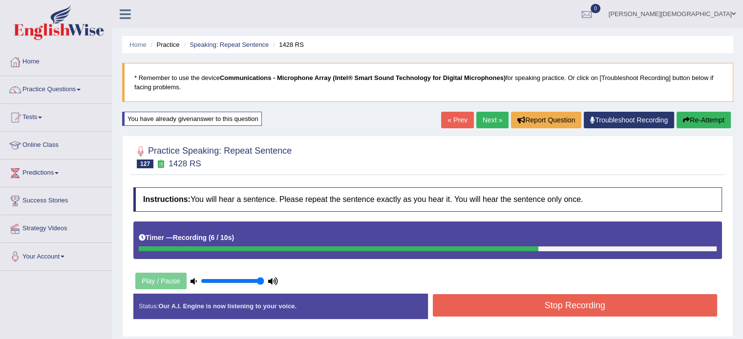
click at [620, 306] on button "Stop Recording" at bounding box center [575, 306] width 285 height 22
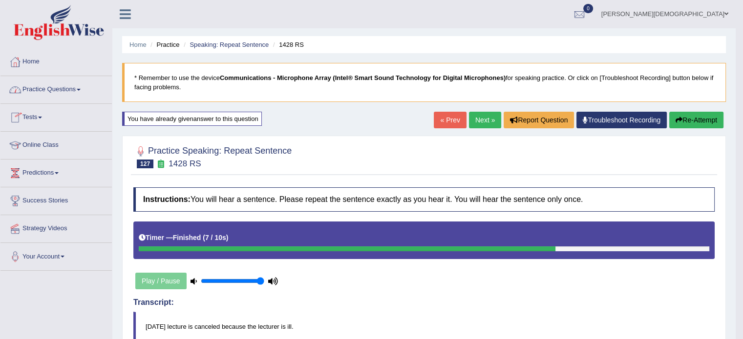
click at [80, 87] on link "Practice Questions" at bounding box center [55, 88] width 111 height 24
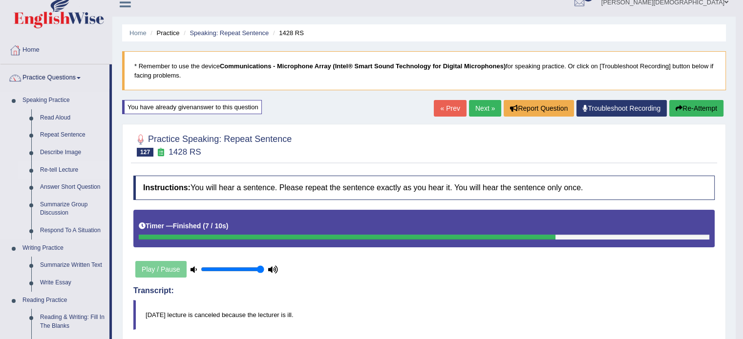
scroll to position [3, 0]
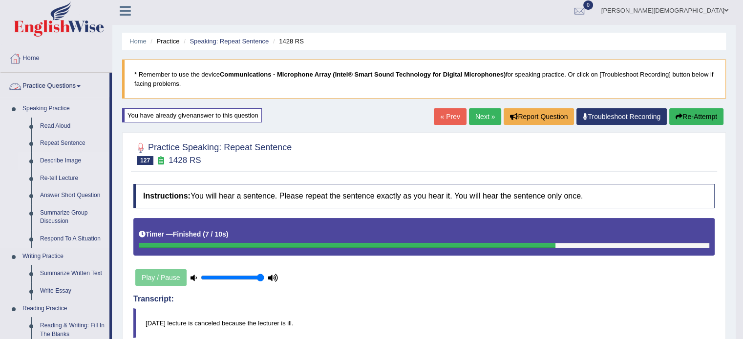
click at [72, 158] on link "Describe Image" at bounding box center [73, 161] width 74 height 18
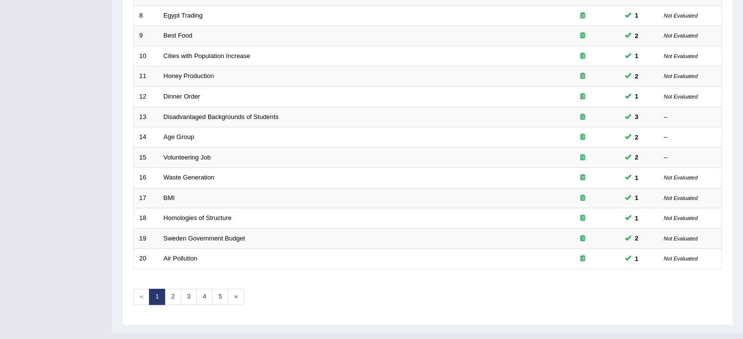
scroll to position [274, 0]
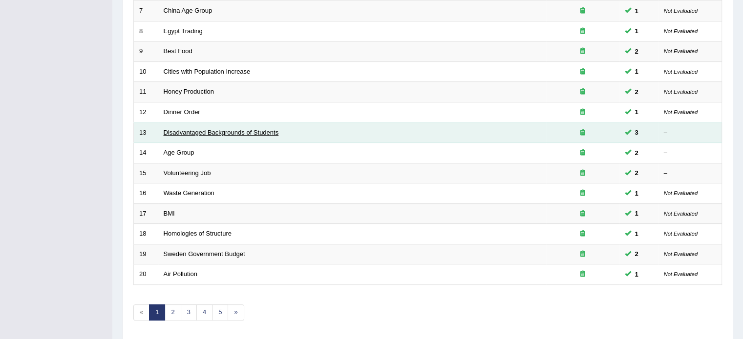
click at [225, 129] on link "Disadvantaged Backgrounds of Students" at bounding box center [221, 132] width 115 height 7
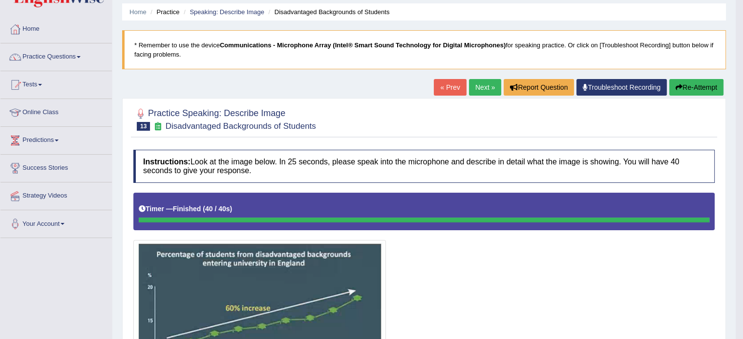
scroll to position [31, 0]
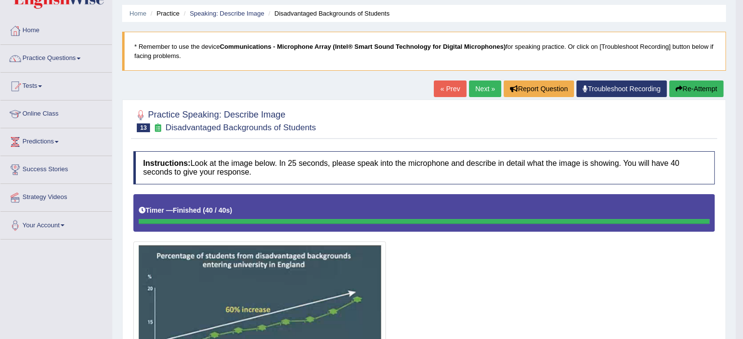
click at [481, 90] on link "Next »" at bounding box center [485, 89] width 32 height 17
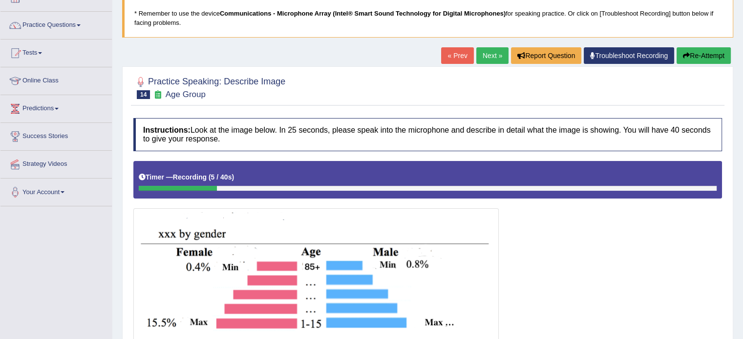
scroll to position [48, 0]
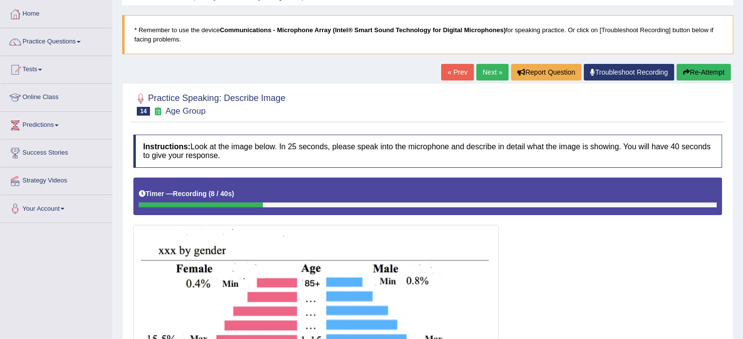
click at [700, 75] on button "Re-Attempt" at bounding box center [703, 72] width 54 height 17
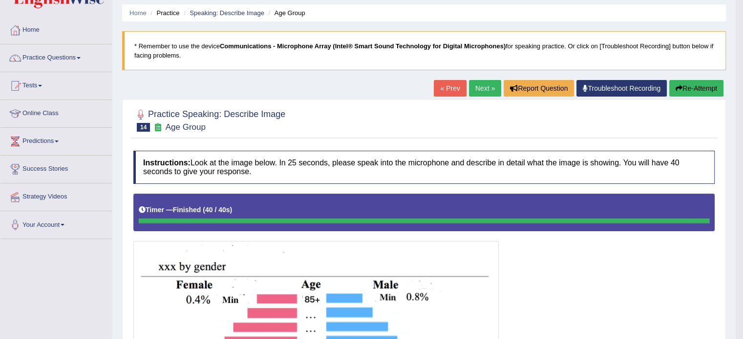
scroll to position [31, 0]
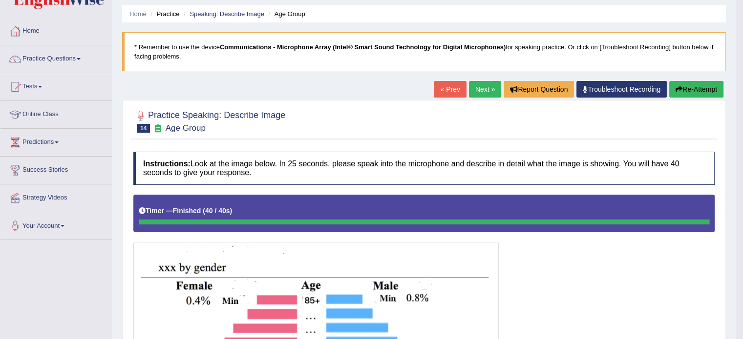
click at [485, 91] on link "Next »" at bounding box center [485, 89] width 32 height 17
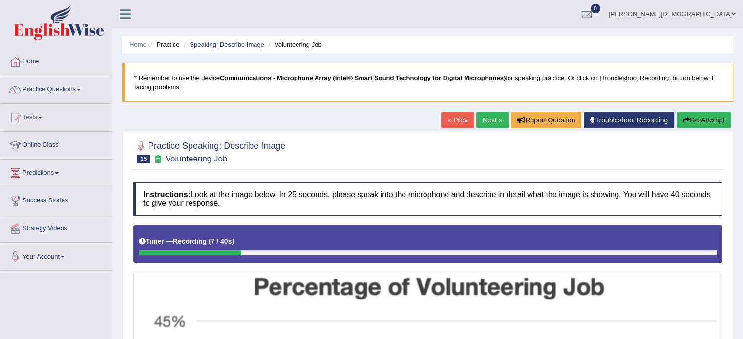
click at [705, 121] on button "Re-Attempt" at bounding box center [703, 120] width 54 height 17
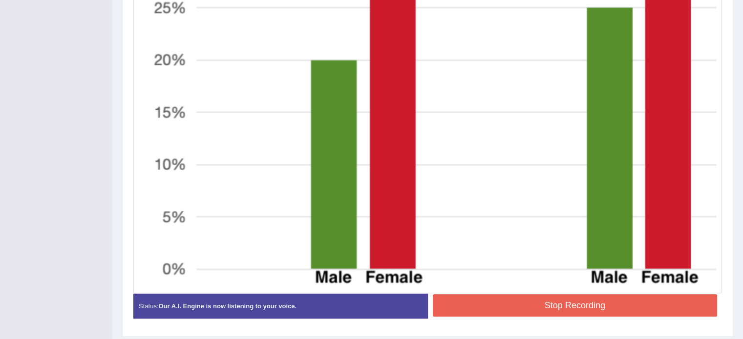
scroll to position [526, 0]
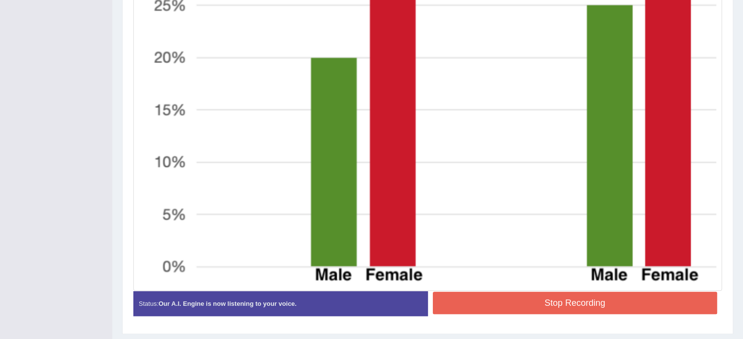
click at [615, 298] on button "Stop Recording" at bounding box center [575, 303] width 285 height 22
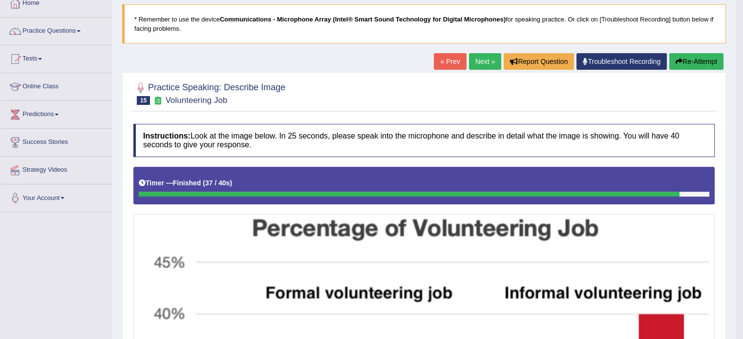
scroll to position [44, 0]
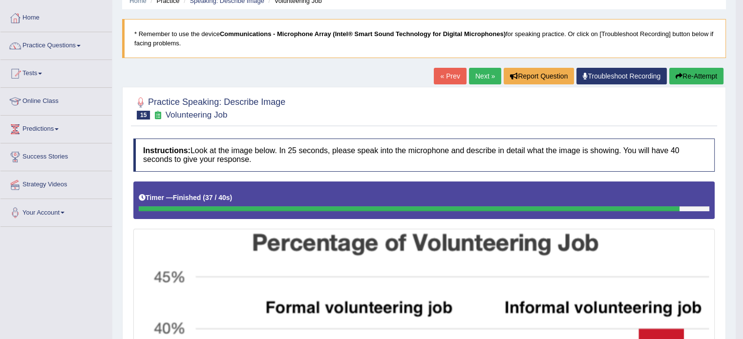
click at [700, 81] on button "Re-Attempt" at bounding box center [696, 76] width 54 height 17
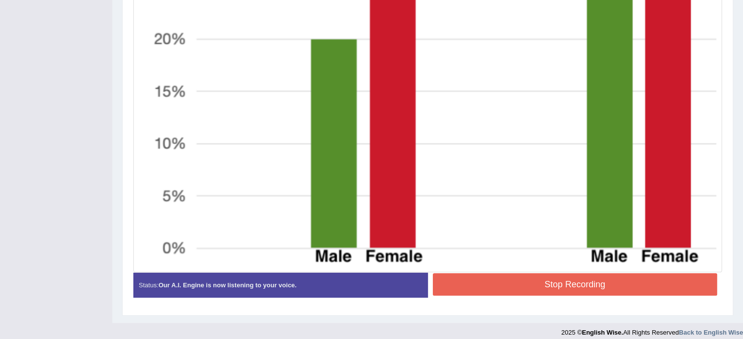
scroll to position [550, 0]
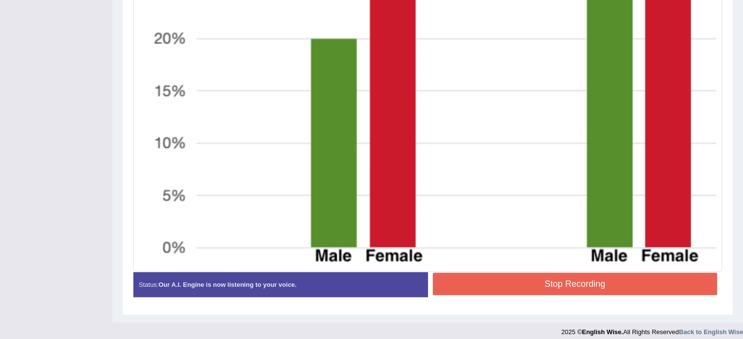
click at [651, 281] on button "Stop Recording" at bounding box center [575, 284] width 285 height 22
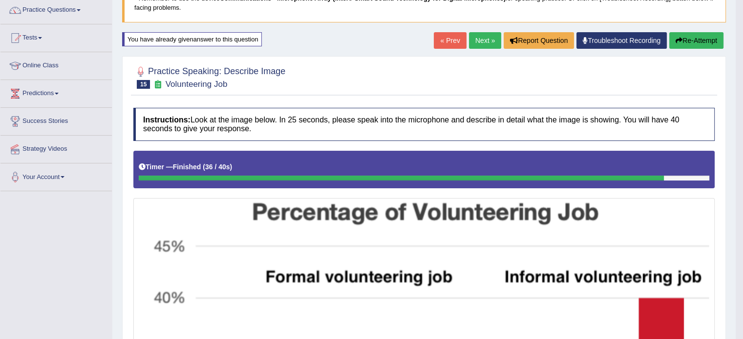
scroll to position [78, 0]
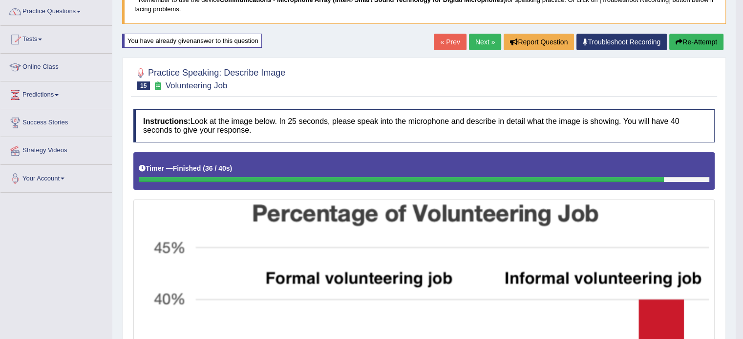
click at [483, 41] on link "Next »" at bounding box center [485, 42] width 32 height 17
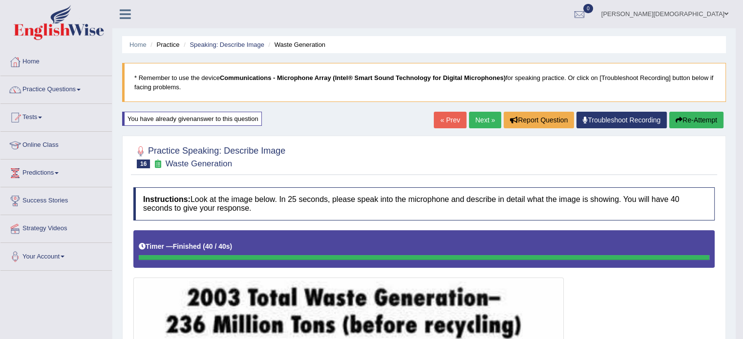
click at [481, 121] on link "Next »" at bounding box center [485, 120] width 32 height 17
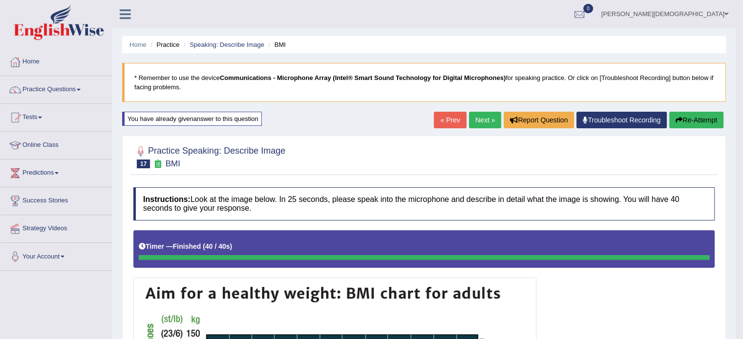
click at [476, 120] on link "Next »" at bounding box center [485, 120] width 32 height 17
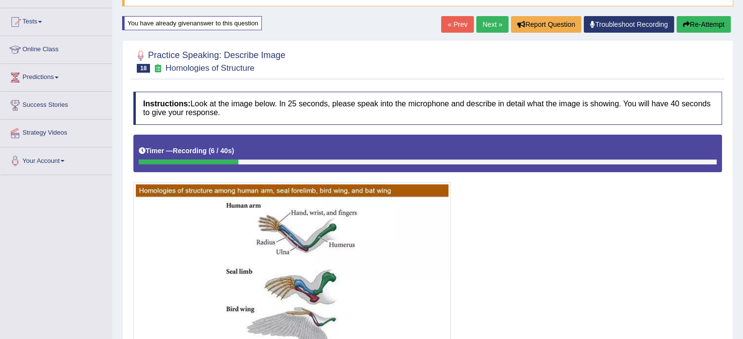
scroll to position [88, 0]
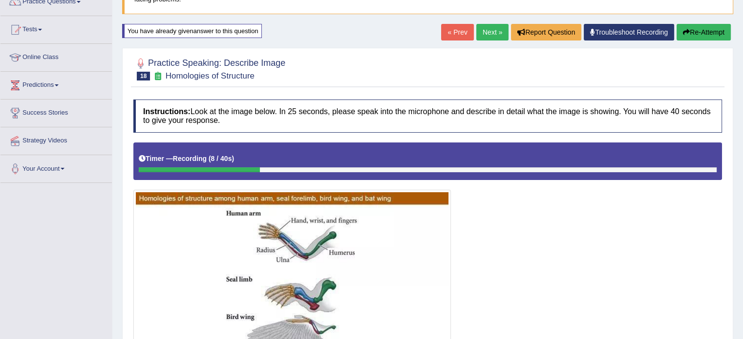
click at [701, 30] on button "Re-Attempt" at bounding box center [703, 32] width 54 height 17
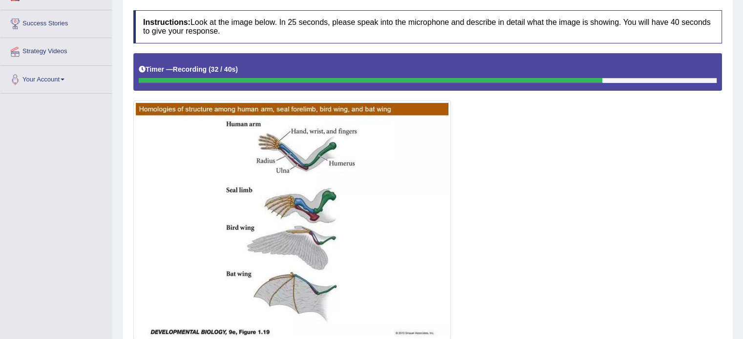
scroll to position [252, 0]
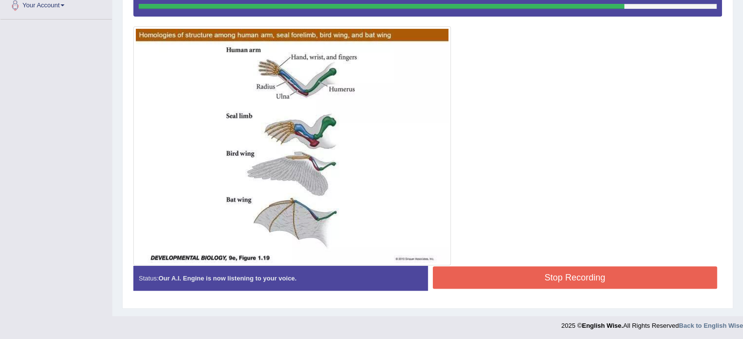
click at [625, 278] on button "Stop Recording" at bounding box center [575, 278] width 285 height 22
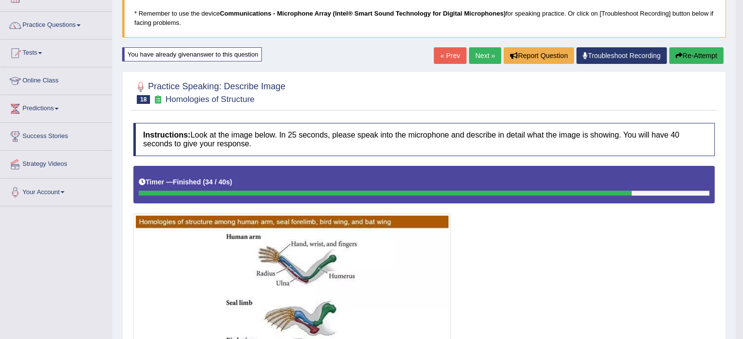
scroll to position [0, 0]
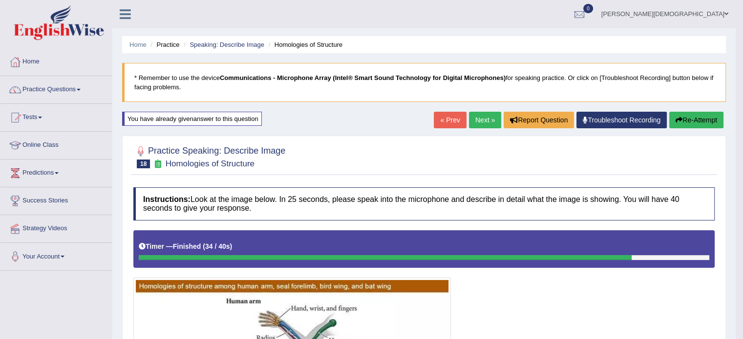
click at [471, 123] on link "Next »" at bounding box center [485, 120] width 32 height 17
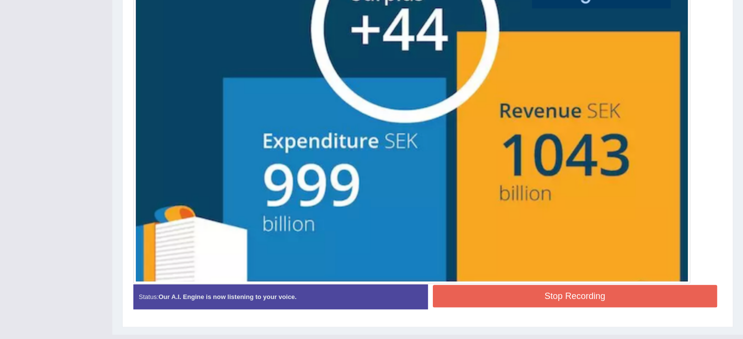
scroll to position [395, 0]
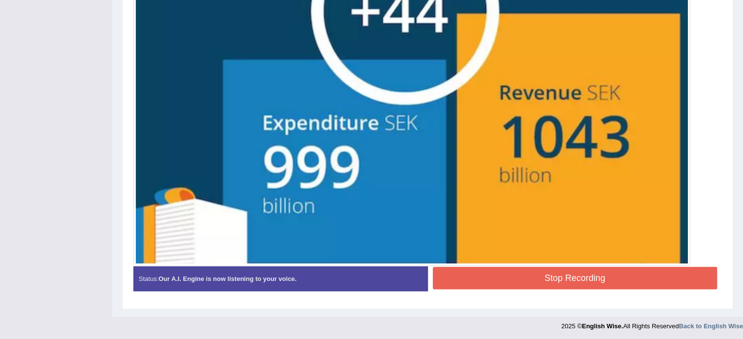
click at [576, 271] on button "Stop Recording" at bounding box center [575, 278] width 285 height 22
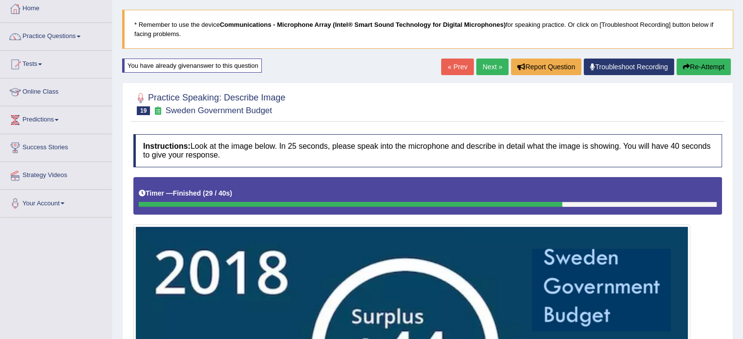
scroll to position [0, 0]
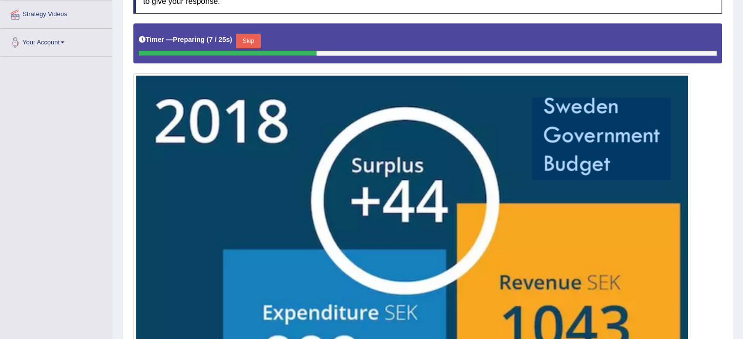
scroll to position [204, 0]
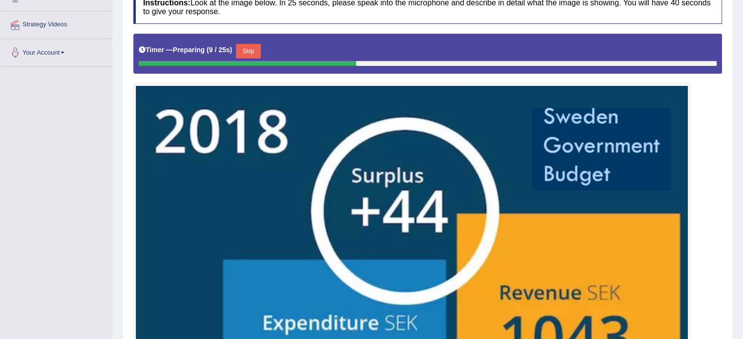
click at [253, 50] on button "Skip" at bounding box center [248, 51] width 24 height 15
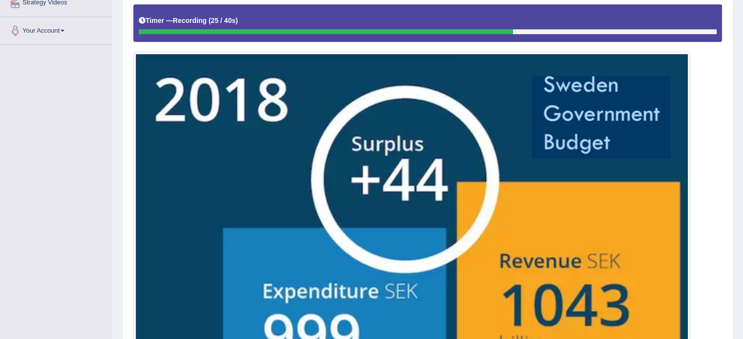
scroll to position [395, 0]
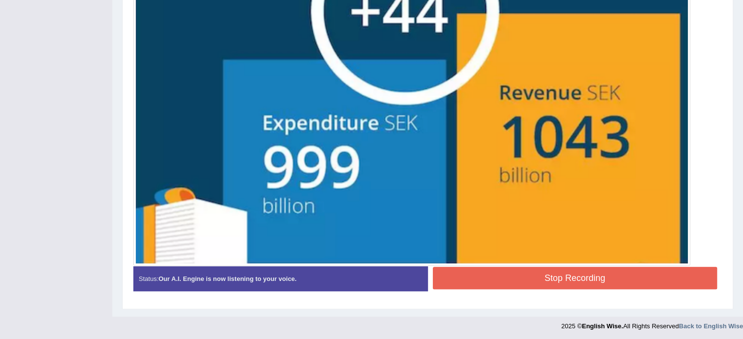
click at [551, 277] on button "Stop Recording" at bounding box center [575, 278] width 285 height 22
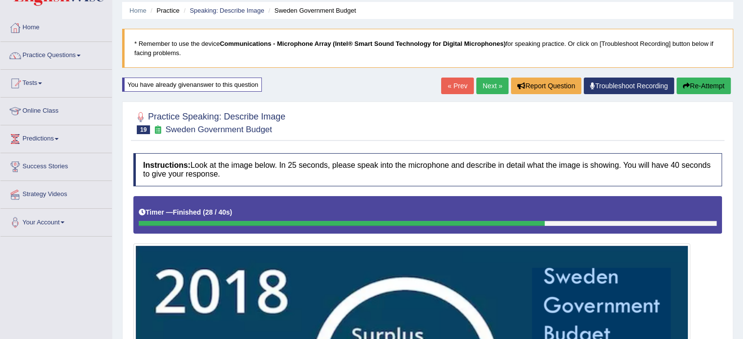
scroll to position [0, 0]
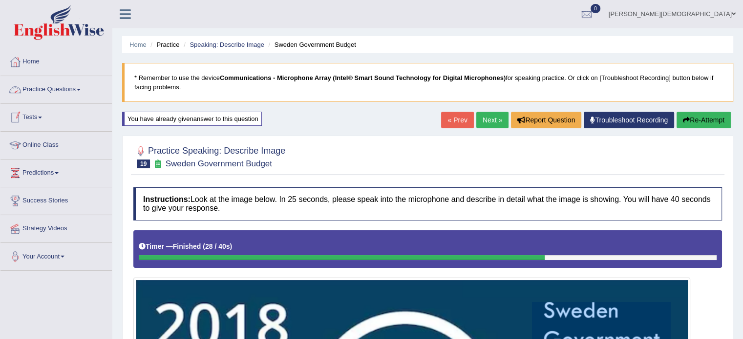
click at [81, 89] on span at bounding box center [79, 90] width 4 height 2
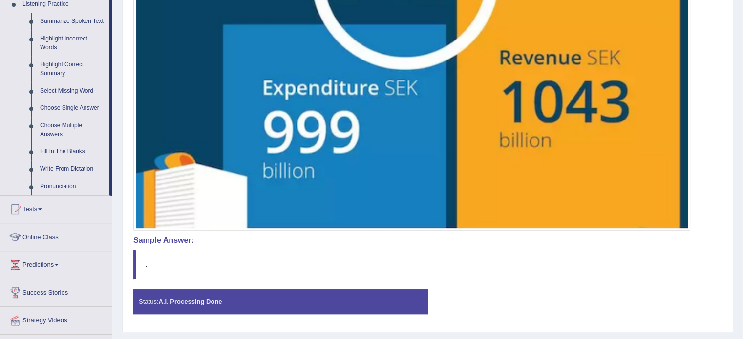
scroll to position [453, 0]
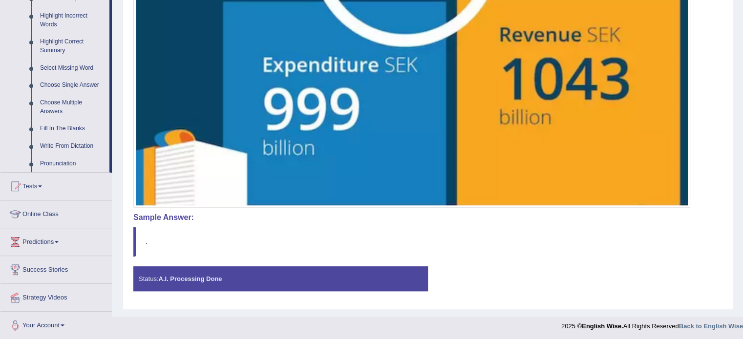
click at [193, 141] on img at bounding box center [412, 17] width 552 height 378
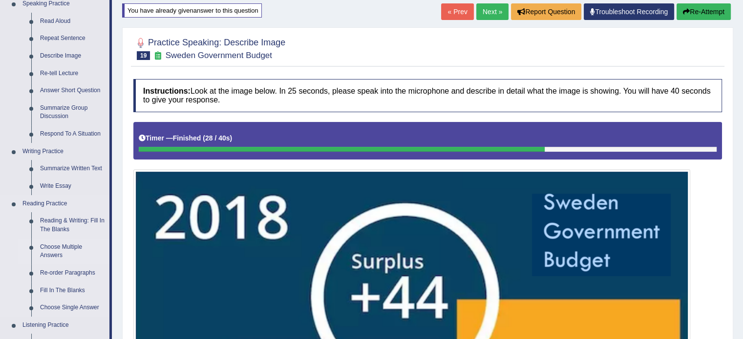
scroll to position [108, 0]
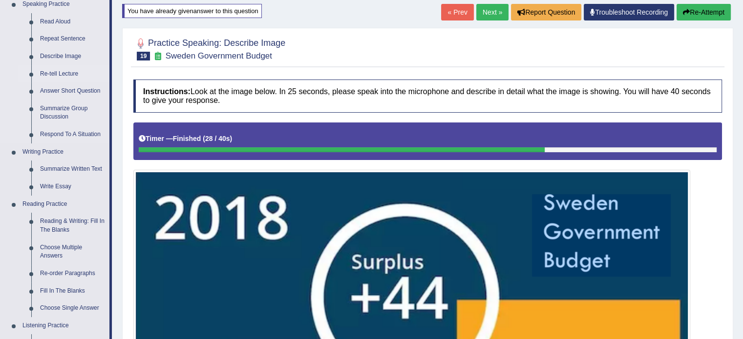
click at [67, 74] on link "Re-tell Lecture" at bounding box center [73, 74] width 74 height 18
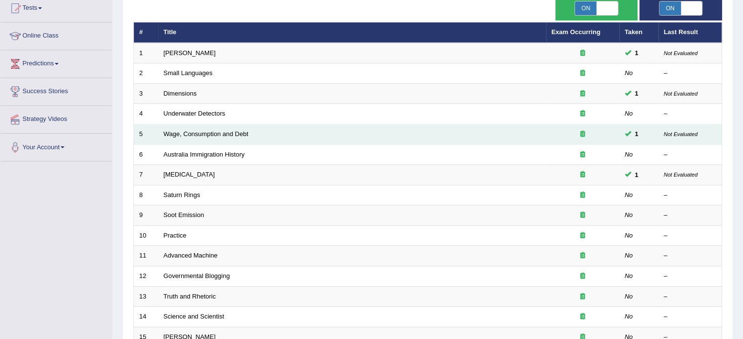
scroll to position [107, 0]
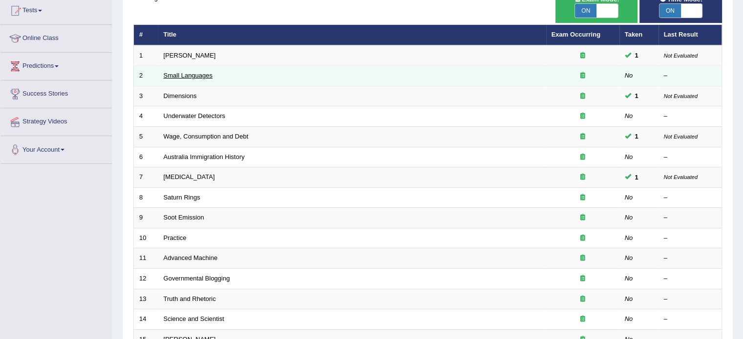
click at [191, 74] on link "Small Languages" at bounding box center [188, 75] width 49 height 7
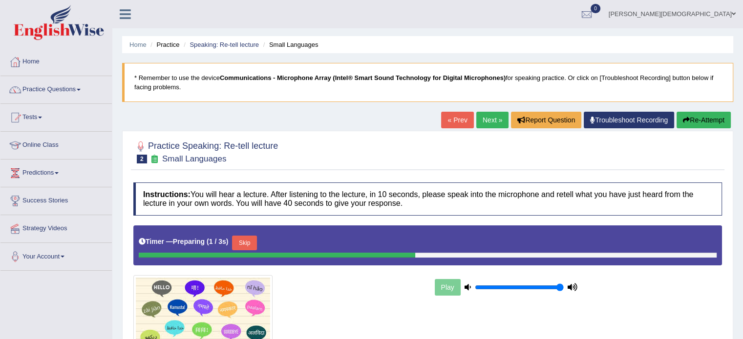
scroll to position [106, 0]
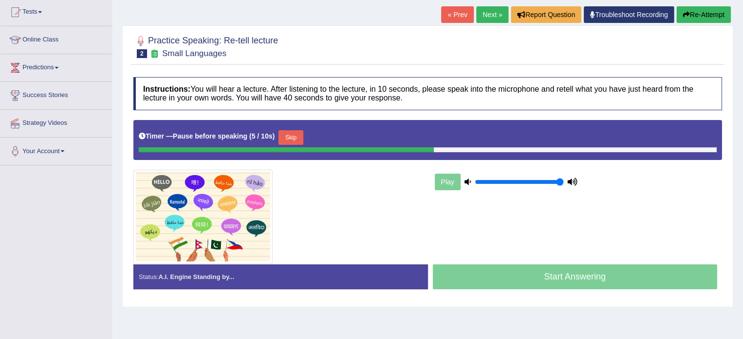
click at [696, 11] on button "Re-Attempt" at bounding box center [703, 14] width 54 height 17
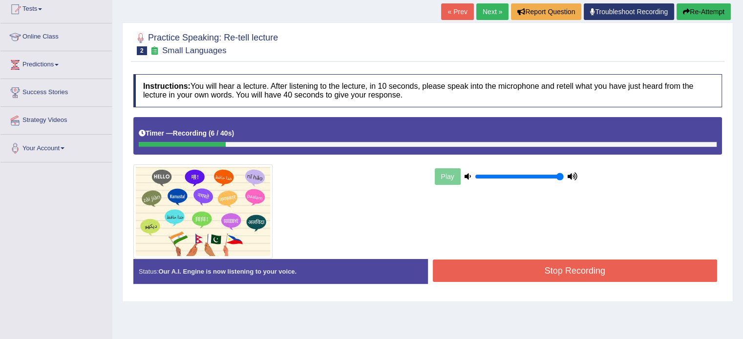
click at [705, 7] on button "Re-Attempt" at bounding box center [703, 11] width 54 height 17
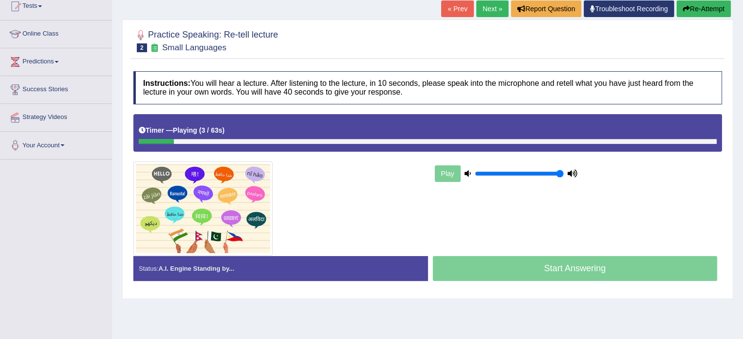
click at [710, 11] on button "Re-Attempt" at bounding box center [703, 8] width 54 height 17
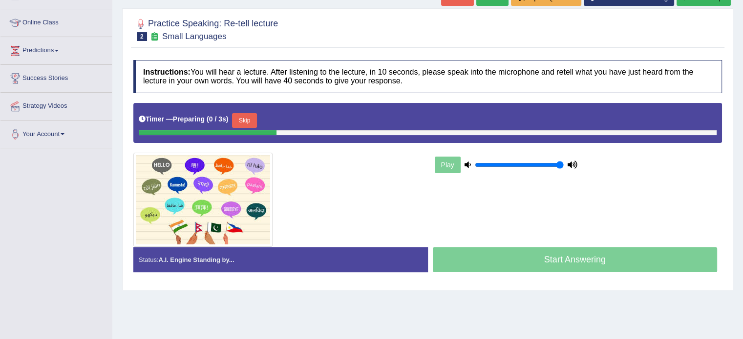
scroll to position [111, 0]
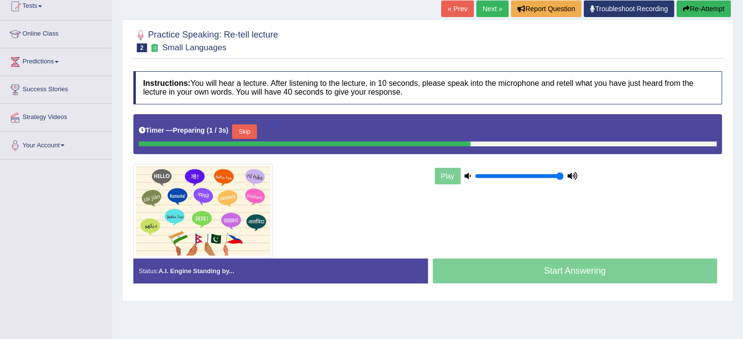
click at [250, 127] on button "Skip" at bounding box center [244, 132] width 24 height 15
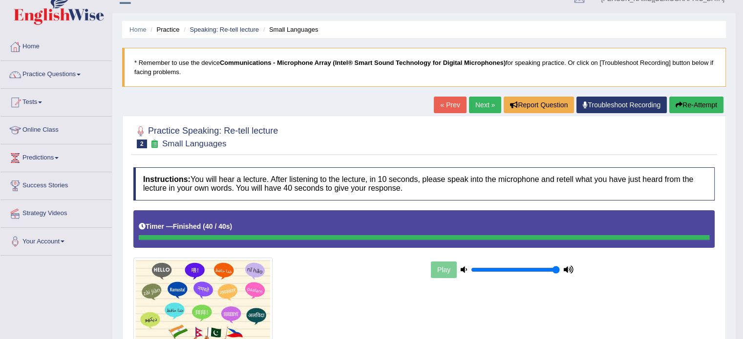
scroll to position [0, 0]
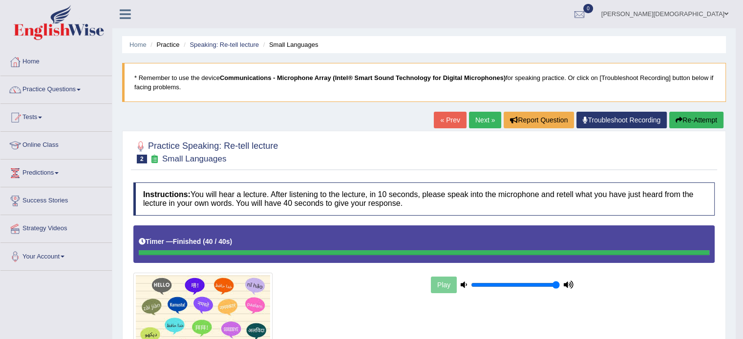
click at [473, 121] on link "Next »" at bounding box center [485, 120] width 32 height 17
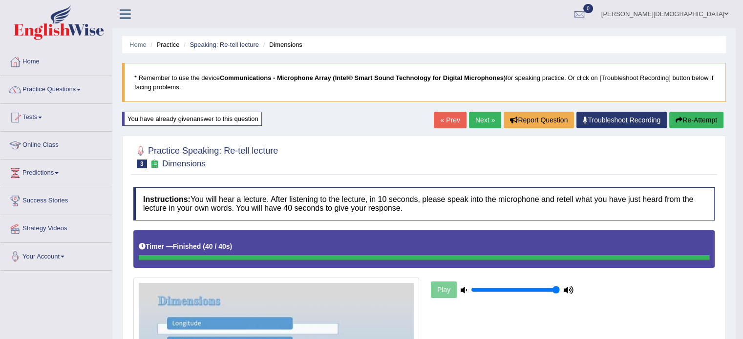
click at [480, 123] on link "Next »" at bounding box center [485, 120] width 32 height 17
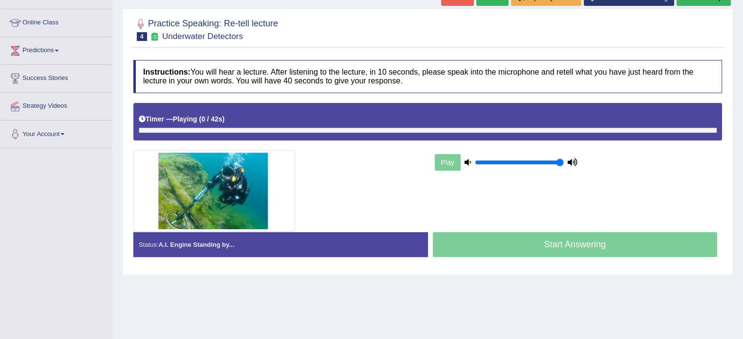
scroll to position [123, 0]
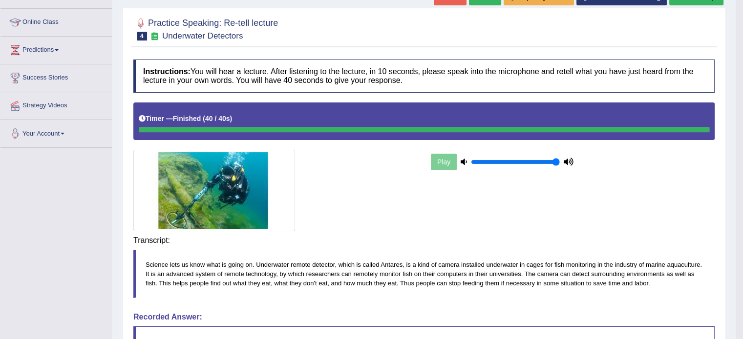
click at [543, 243] on div "Instructions: You will hear a lecture. After listening to the lecture, in 10 se…" at bounding box center [424, 263] width 586 height 417
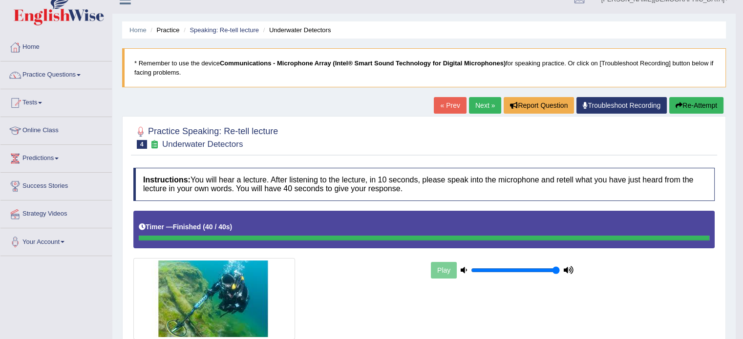
scroll to position [0, 0]
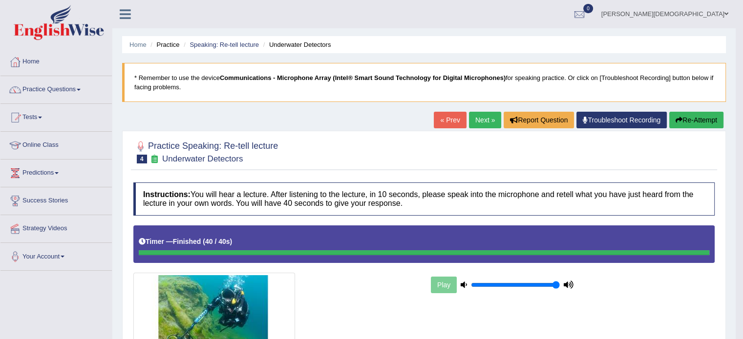
click at [475, 119] on link "Next »" at bounding box center [485, 120] width 32 height 17
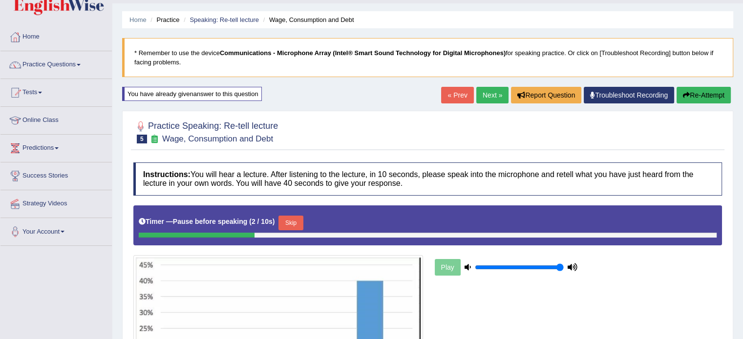
scroll to position [14, 0]
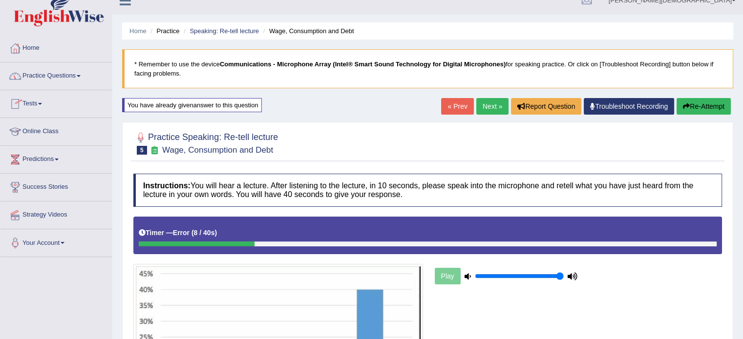
click at [82, 74] on link "Practice Questions" at bounding box center [55, 75] width 111 height 24
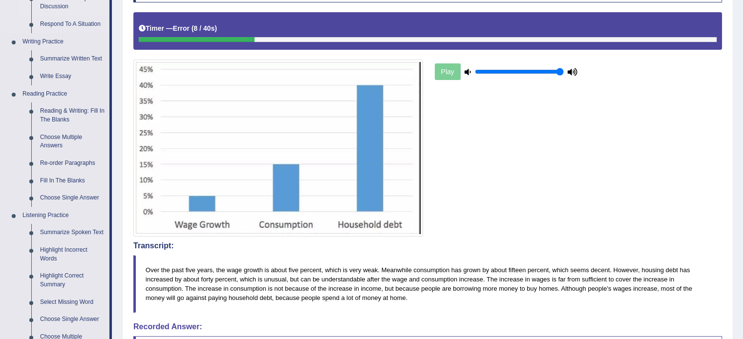
scroll to position [219, 0]
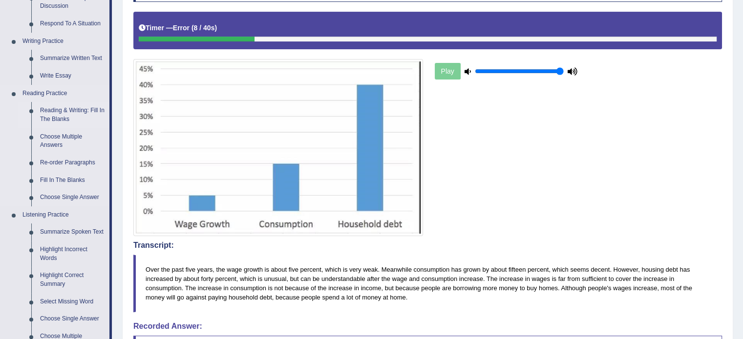
click at [63, 108] on link "Reading & Writing: Fill In The Blanks" at bounding box center [73, 115] width 74 height 26
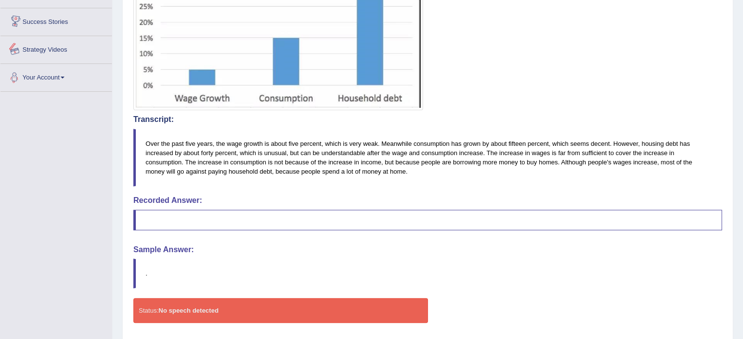
scroll to position [431, 0]
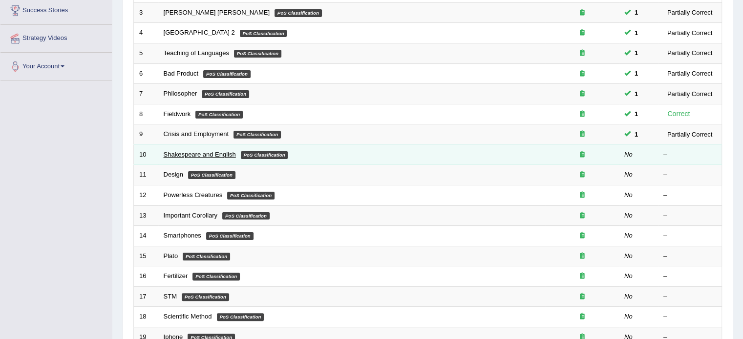
click at [195, 152] on link "Shakespeare and English" at bounding box center [200, 154] width 72 height 7
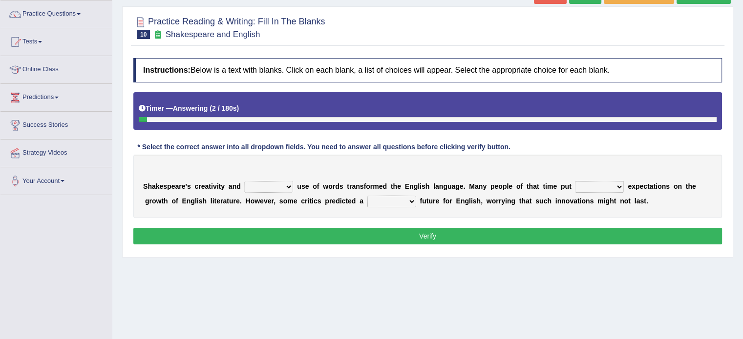
scroll to position [76, 0]
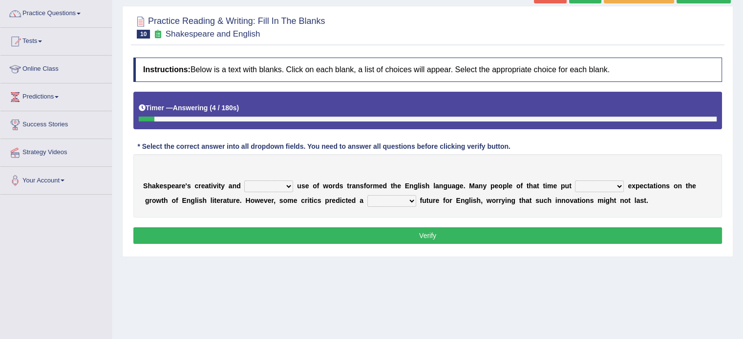
click at [289, 186] on select "idealized intensive fancied inventive" at bounding box center [268, 187] width 49 height 12
select select "intensive"
click at [244, 181] on select "idealized intensive fancied inventive" at bounding box center [268, 187] width 49 height 12
click at [620, 185] on select "wide much high more" at bounding box center [599, 187] width 49 height 12
select select "much"
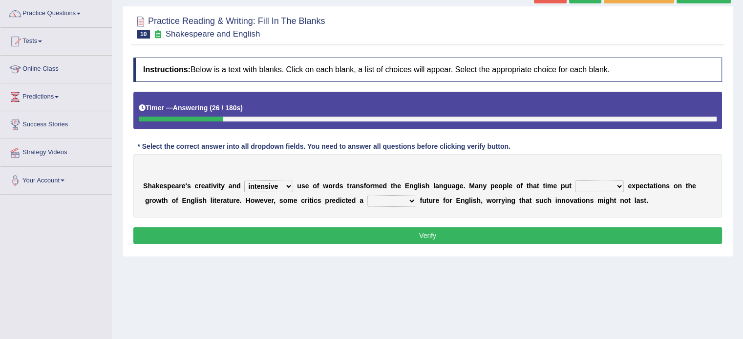
click at [575, 181] on select "wide much high more" at bounding box center [599, 187] width 49 height 12
click at [411, 199] on select "monetary promising irresistible daunting" at bounding box center [391, 201] width 49 height 12
select select "promising"
click at [367, 195] on select "monetary promising irresistible daunting" at bounding box center [391, 201] width 49 height 12
click at [432, 237] on button "Verify" at bounding box center [427, 236] width 589 height 17
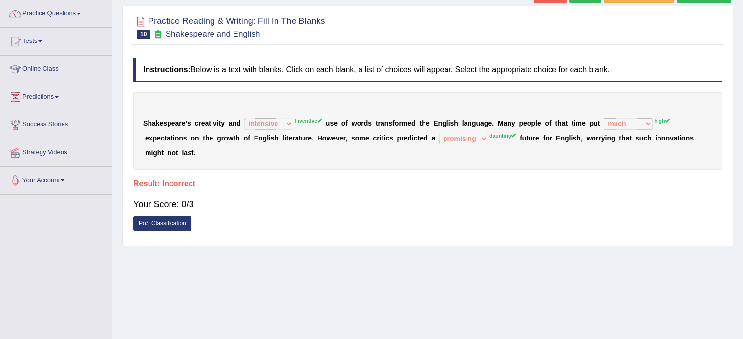
scroll to position [0, 0]
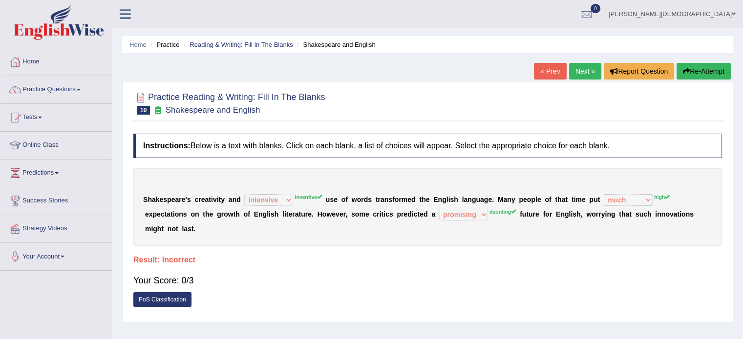
click at [698, 70] on button "Re-Attempt" at bounding box center [703, 71] width 54 height 17
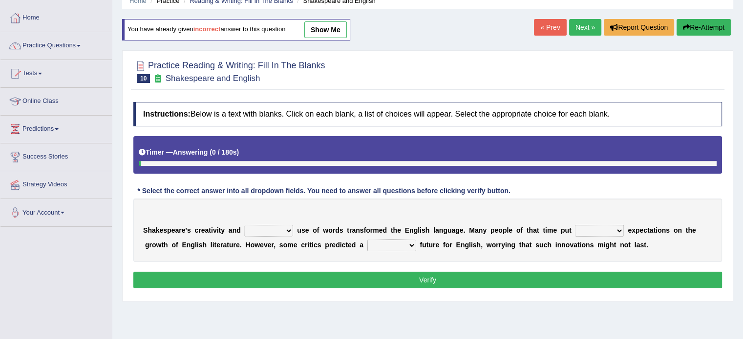
scroll to position [52, 0]
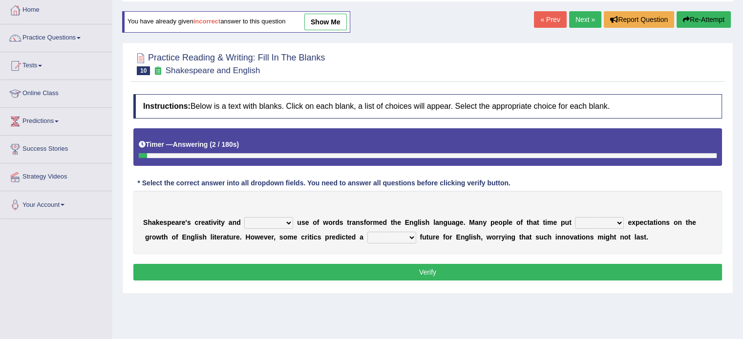
click at [287, 222] on select "idealized intensive fancied inventive" at bounding box center [268, 223] width 49 height 12
select select "inventive"
click at [244, 217] on select "idealized intensive fancied inventive" at bounding box center [268, 223] width 49 height 12
click at [621, 220] on select "wide much high more" at bounding box center [599, 223] width 49 height 12
select select "high"
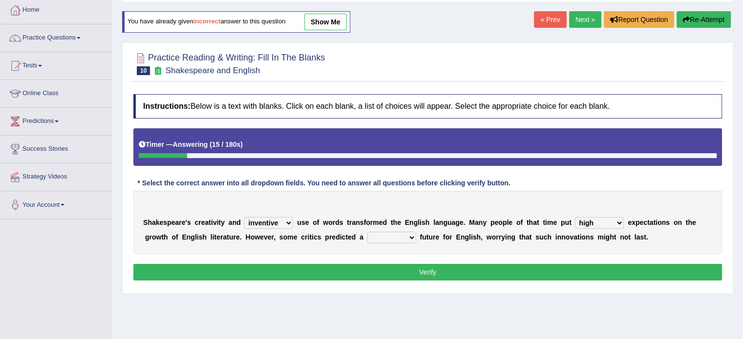
click at [575, 217] on select "wide much high more" at bounding box center [599, 223] width 49 height 12
click at [410, 237] on select "monetary promising irresistible daunting" at bounding box center [391, 238] width 49 height 12
select select "daunting"
click at [367, 232] on select "monetary promising irresistible daunting" at bounding box center [391, 238] width 49 height 12
click at [440, 269] on button "Verify" at bounding box center [427, 272] width 589 height 17
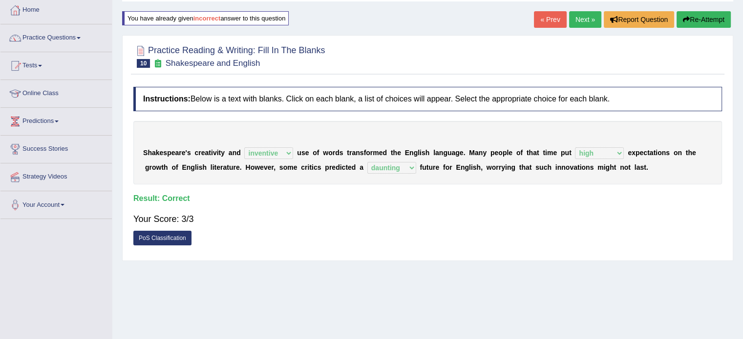
click at [578, 21] on link "Next »" at bounding box center [585, 19] width 32 height 17
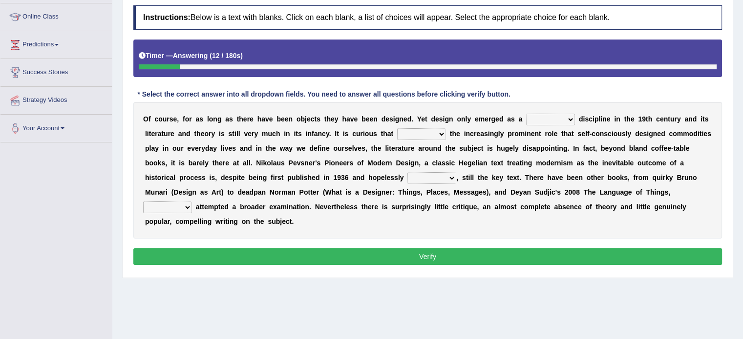
click at [571, 120] on select "bilateral ubiquitous foremost dedicated" at bounding box center [550, 120] width 49 height 12
select select "bilateral"
click at [526, 114] on select "bilateral ubiquitous foremost dedicated" at bounding box center [550, 120] width 49 height 12
click at [440, 133] on select "since despite within through" at bounding box center [421, 134] width 49 height 12
select select "despite"
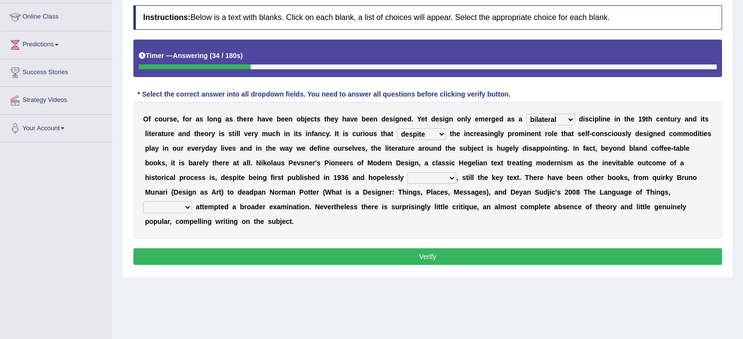
click at [397, 128] on select "since despite within through" at bounding box center [421, 134] width 49 height 12
click at [451, 176] on select "dates dating date dated" at bounding box center [431, 178] width 49 height 12
select select "dating"
click at [407, 172] on select "dates dating date dated" at bounding box center [431, 178] width 49 height 12
click at [186, 207] on select "which then however as" at bounding box center [167, 208] width 49 height 12
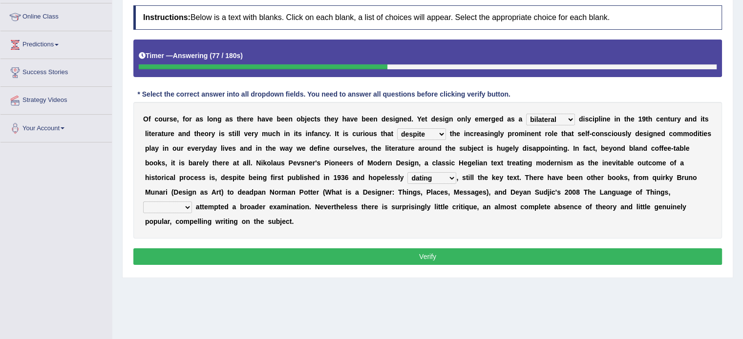
select select "however"
click at [143, 202] on select "which then however as" at bounding box center [167, 208] width 49 height 12
click at [442, 252] on button "Verify" at bounding box center [427, 257] width 589 height 17
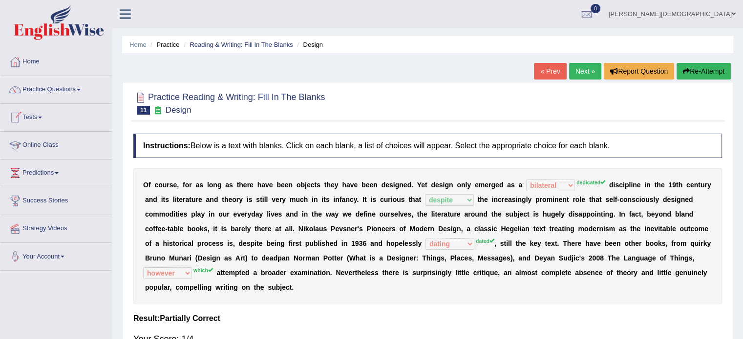
click at [42, 115] on link "Tests" at bounding box center [55, 116] width 111 height 24
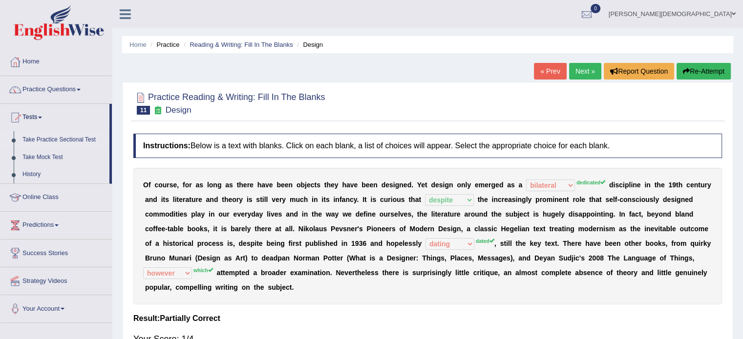
click at [69, 139] on link "Take Practice Sectional Test" at bounding box center [63, 140] width 91 height 18
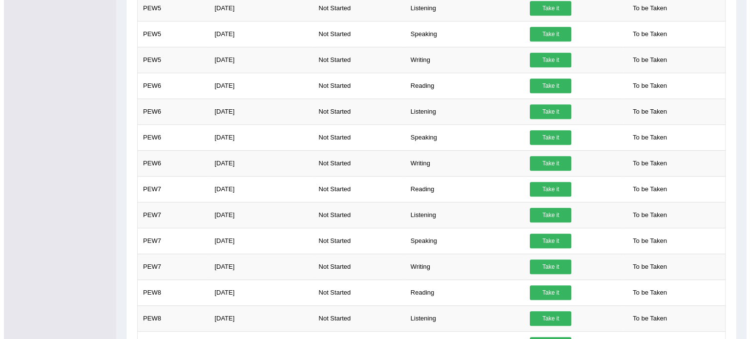
scroll to position [476, 0]
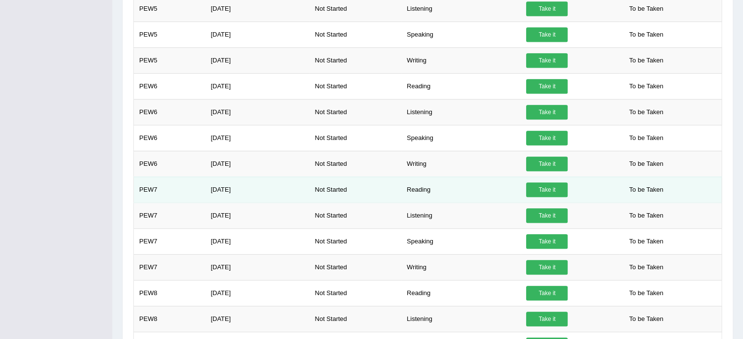
click at [545, 184] on link "Take it" at bounding box center [547, 190] width 42 height 15
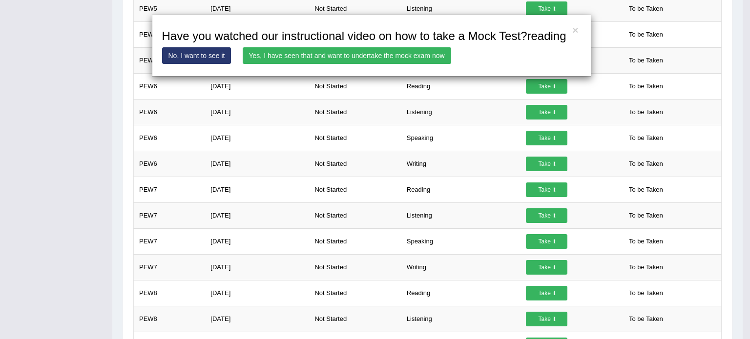
click at [394, 58] on link "Yes, I have seen that and want to undertake the mock exam now" at bounding box center [347, 55] width 209 height 17
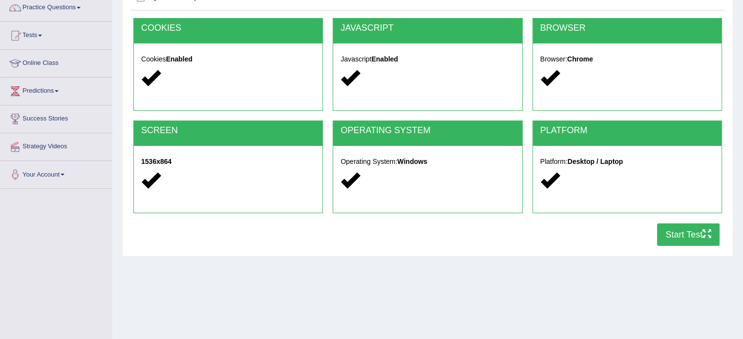
scroll to position [94, 0]
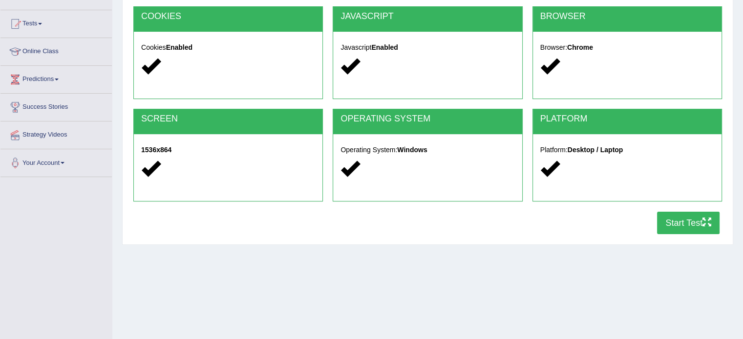
click at [677, 220] on button "Start Test" at bounding box center [688, 223] width 63 height 22
